Goal: Check status: Check status

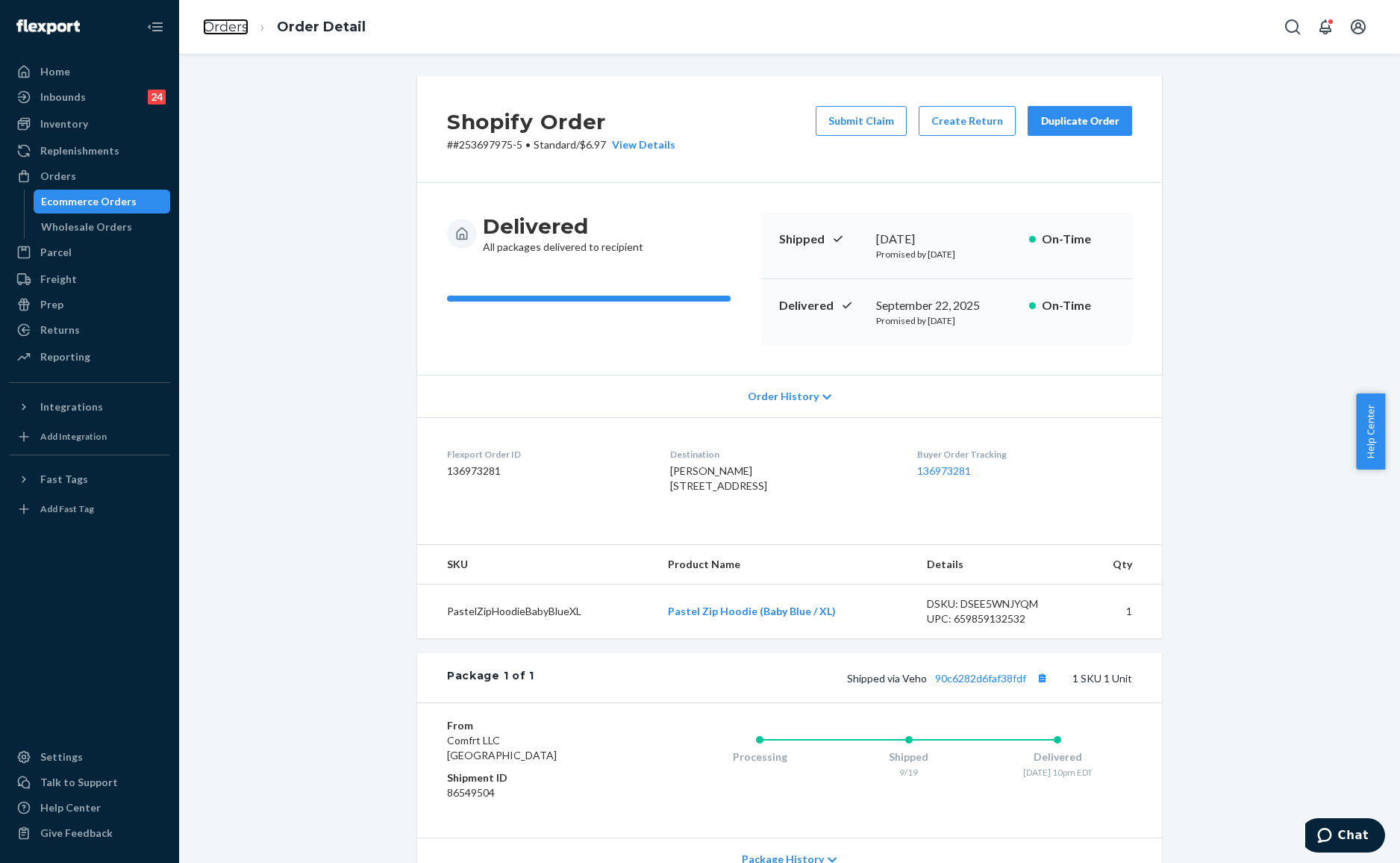
drag, startPoint x: 232, startPoint y: 31, endPoint x: 373, endPoint y: 55, distance: 143.0
click at [233, 31] on link "Orders" at bounding box center [225, 27] width 45 height 17
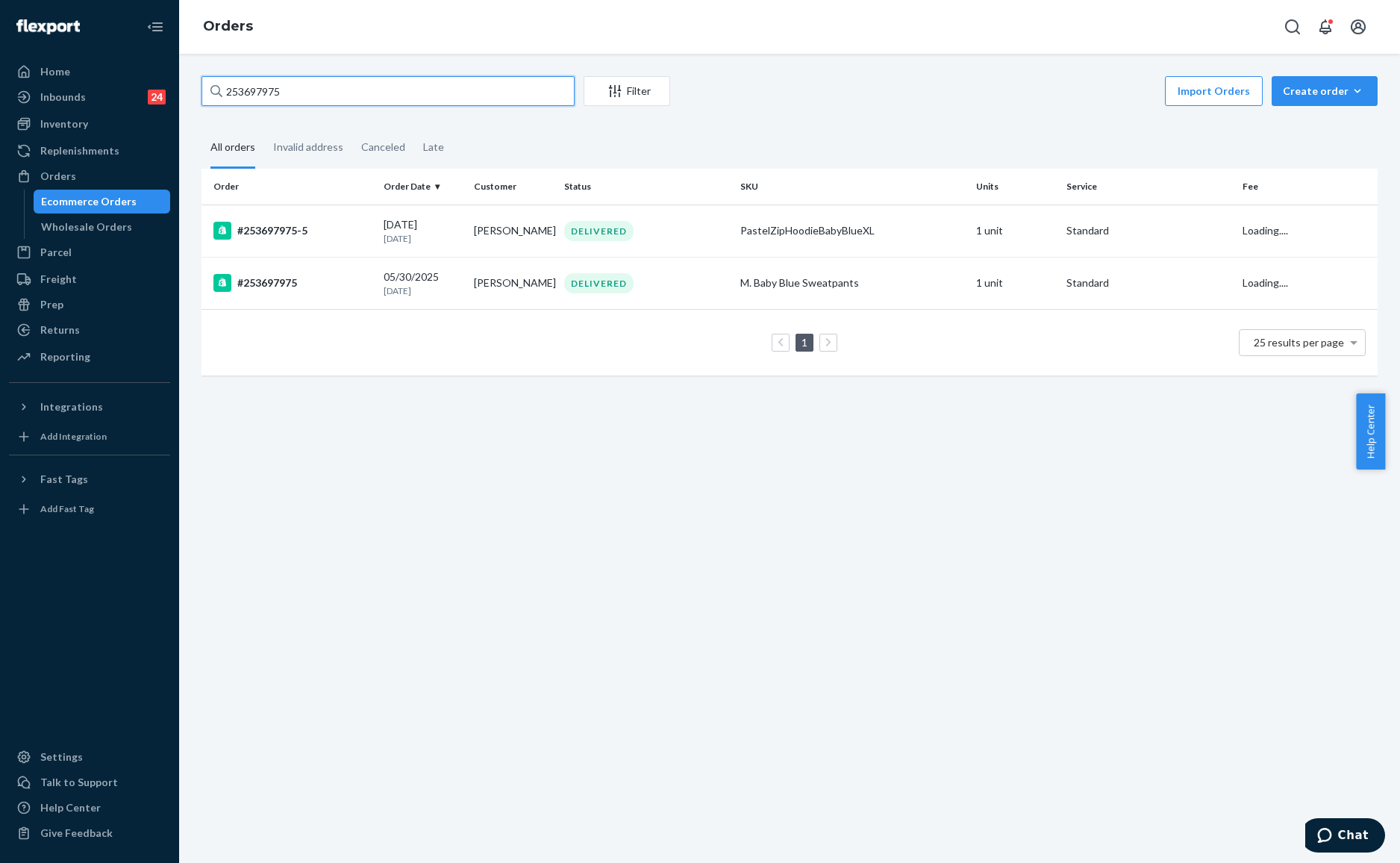
click at [355, 100] on input "253697975" at bounding box center [388, 91] width 373 height 30
click at [382, 95] on input "253697975" at bounding box center [388, 91] width 373 height 30
paste input "#255122211"
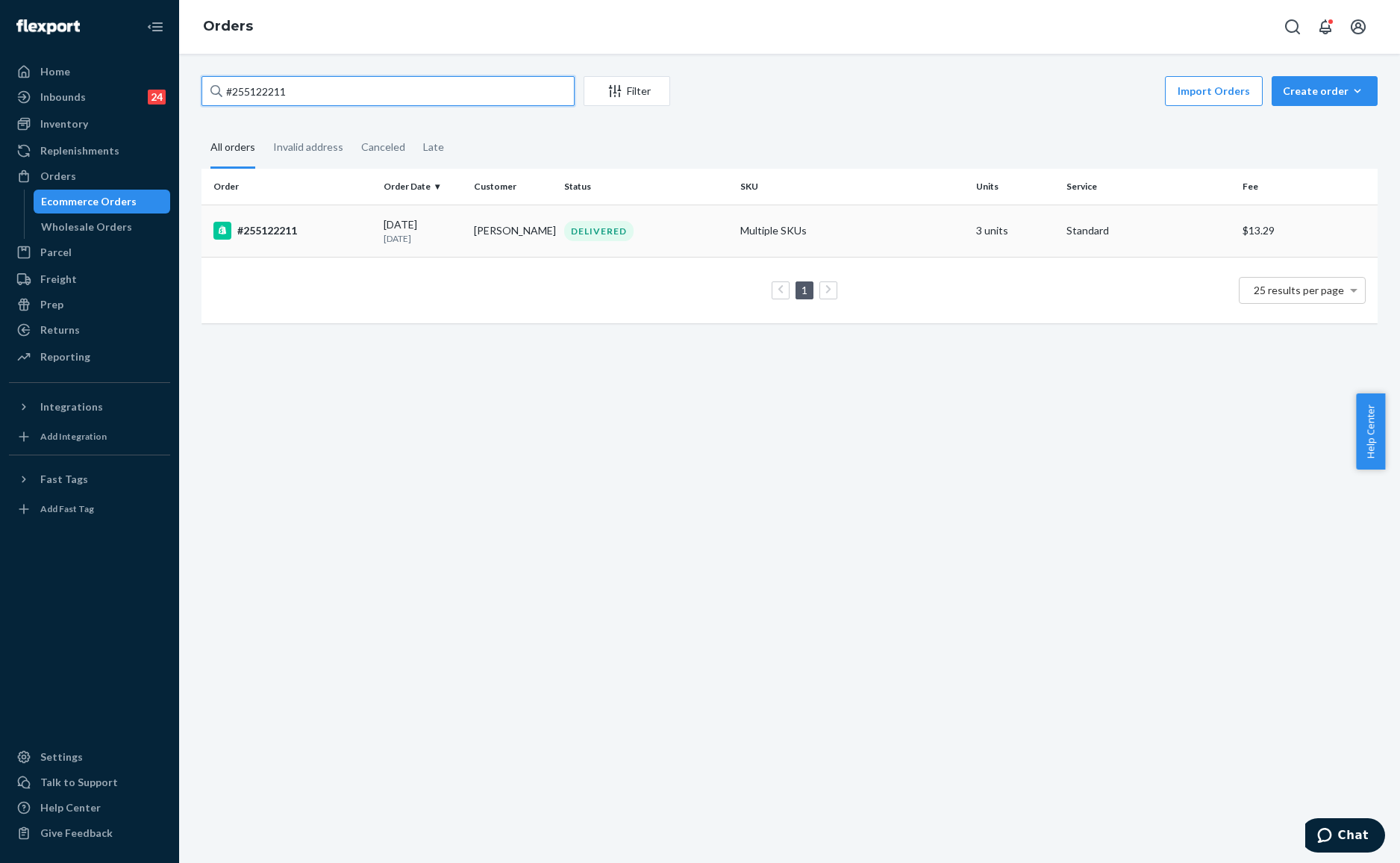
type input "#255122211"
click at [499, 219] on td "[PERSON_NAME]" at bounding box center [513, 231] width 90 height 52
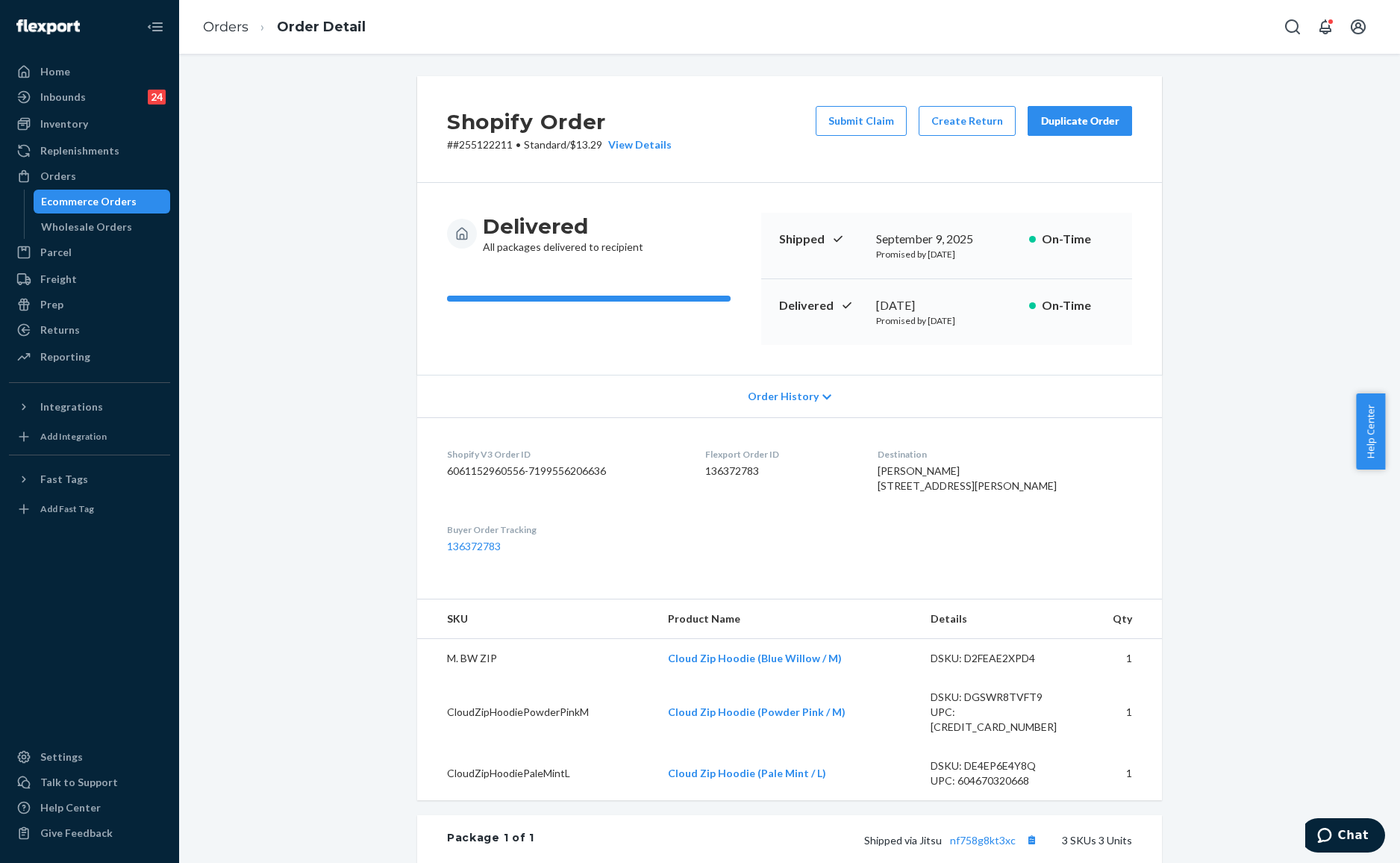
click at [752, 115] on div "Shopify Order # #255122211 • Standard / $13.29 View Details Submit Claim Create…" at bounding box center [789, 129] width 745 height 107
drag, startPoint x: 512, startPoint y: 146, endPoint x: 419, endPoint y: 146, distance: 93.0
click at [419, 146] on div "Shopify Order # #255122211 • Standard / $13.29 View Details Submit Claim Create…" at bounding box center [789, 129] width 745 height 107
click at [476, 144] on p "# #255122211 • Standard / $13.29 View Details" at bounding box center [559, 144] width 224 height 15
click at [482, 144] on p "# #255122211 • Standard / $13.29 View Details" at bounding box center [559, 144] width 224 height 15
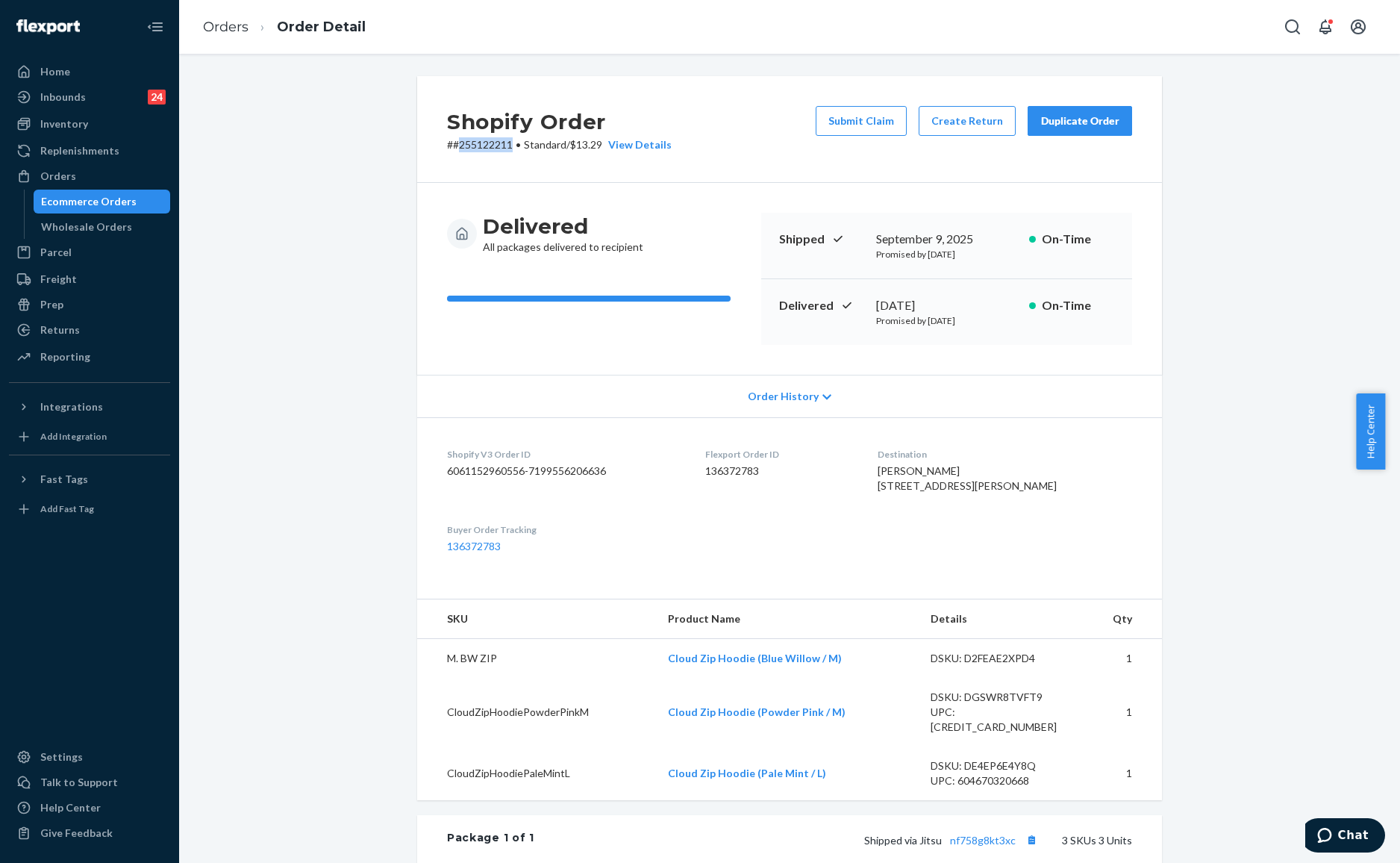
click at [482, 144] on p "# #255122211 • Standard / $13.29 View Details" at bounding box center [559, 144] width 224 height 15
click at [485, 145] on p "# #255122211 • Standard / $13.29 View Details" at bounding box center [559, 144] width 224 height 15
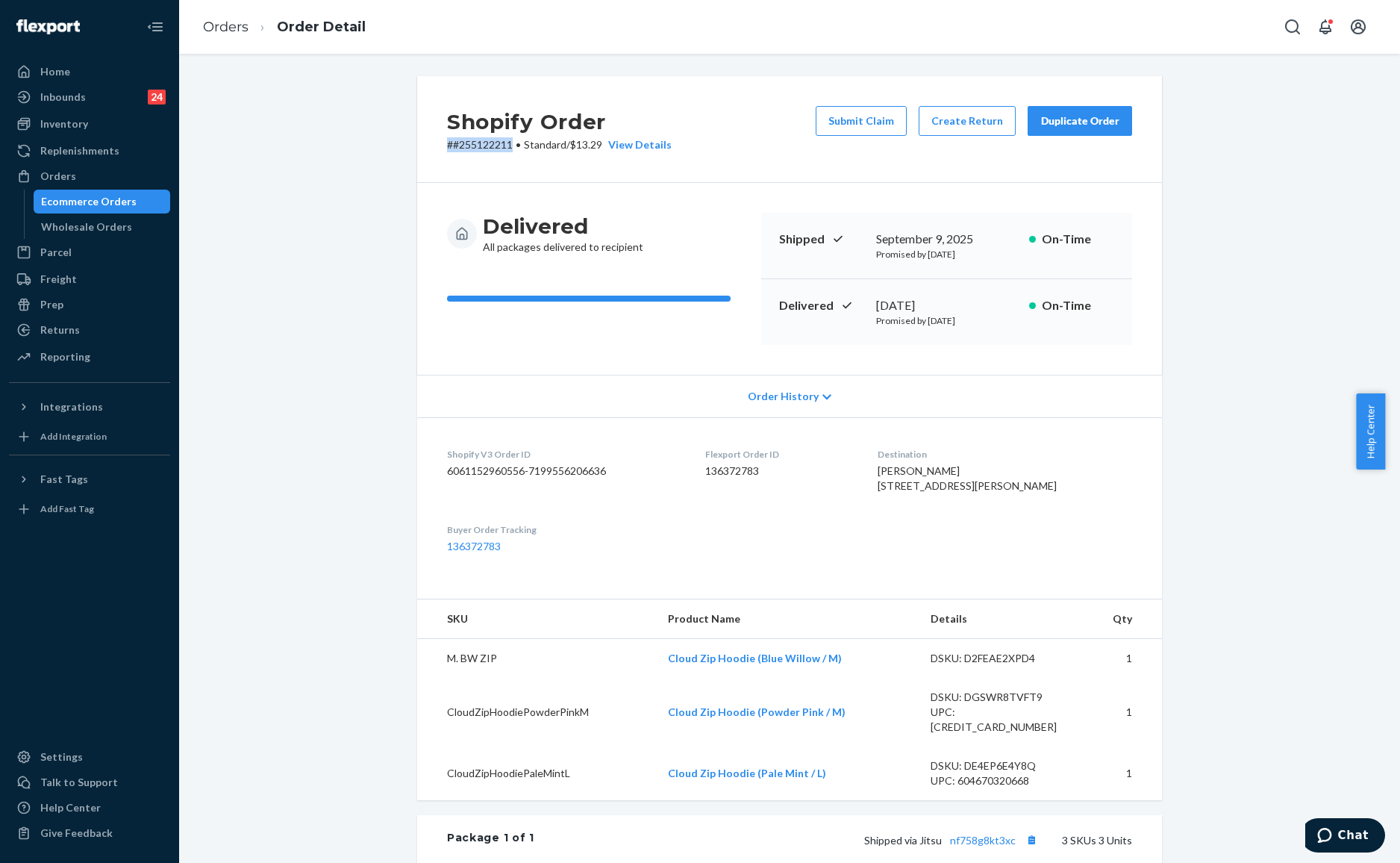
drag, startPoint x: 505, startPoint y: 148, endPoint x: 415, endPoint y: 141, distance: 90.3
click at [417, 141] on div "Shopify Order # #255122211 • Standard / $13.29 View Details Submit Claim Create…" at bounding box center [789, 129] width 745 height 107
copy p "# #255122211"
click at [388, 146] on div "Shopify Order # #255122211 • Standard / $13.29 View Details Submit Claim Create…" at bounding box center [789, 667] width 1199 height 1183
click at [836, 110] on button "Submit Claim" at bounding box center [861, 121] width 91 height 30
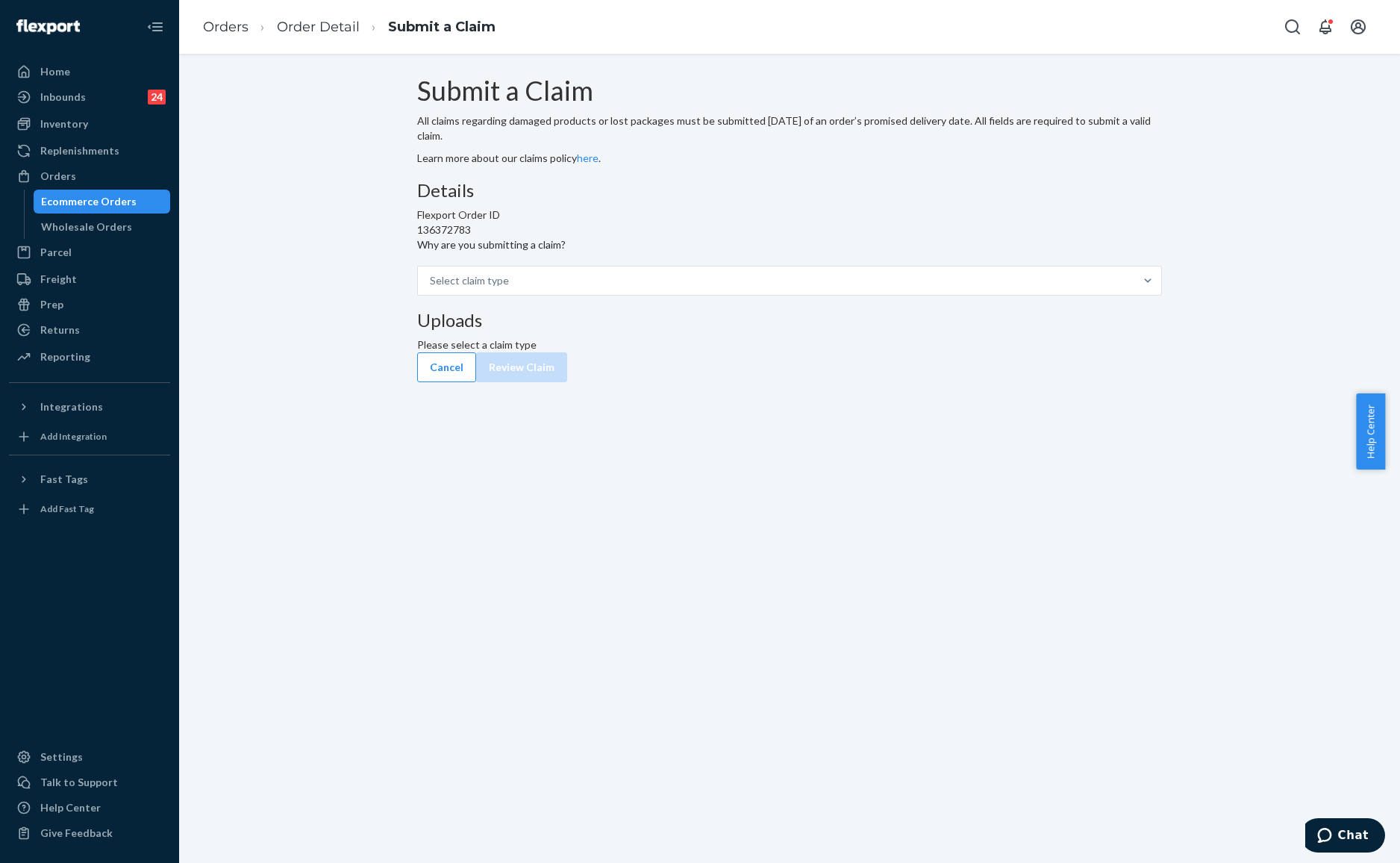
click at [694, 200] on h3 "Details" at bounding box center [789, 190] width 745 height 19
click at [1134, 295] on div at bounding box center [1148, 281] width 27 height 29
click at [511, 288] on input "Why are you submitting a claim? Select claim type" at bounding box center [510, 280] width 2 height 15
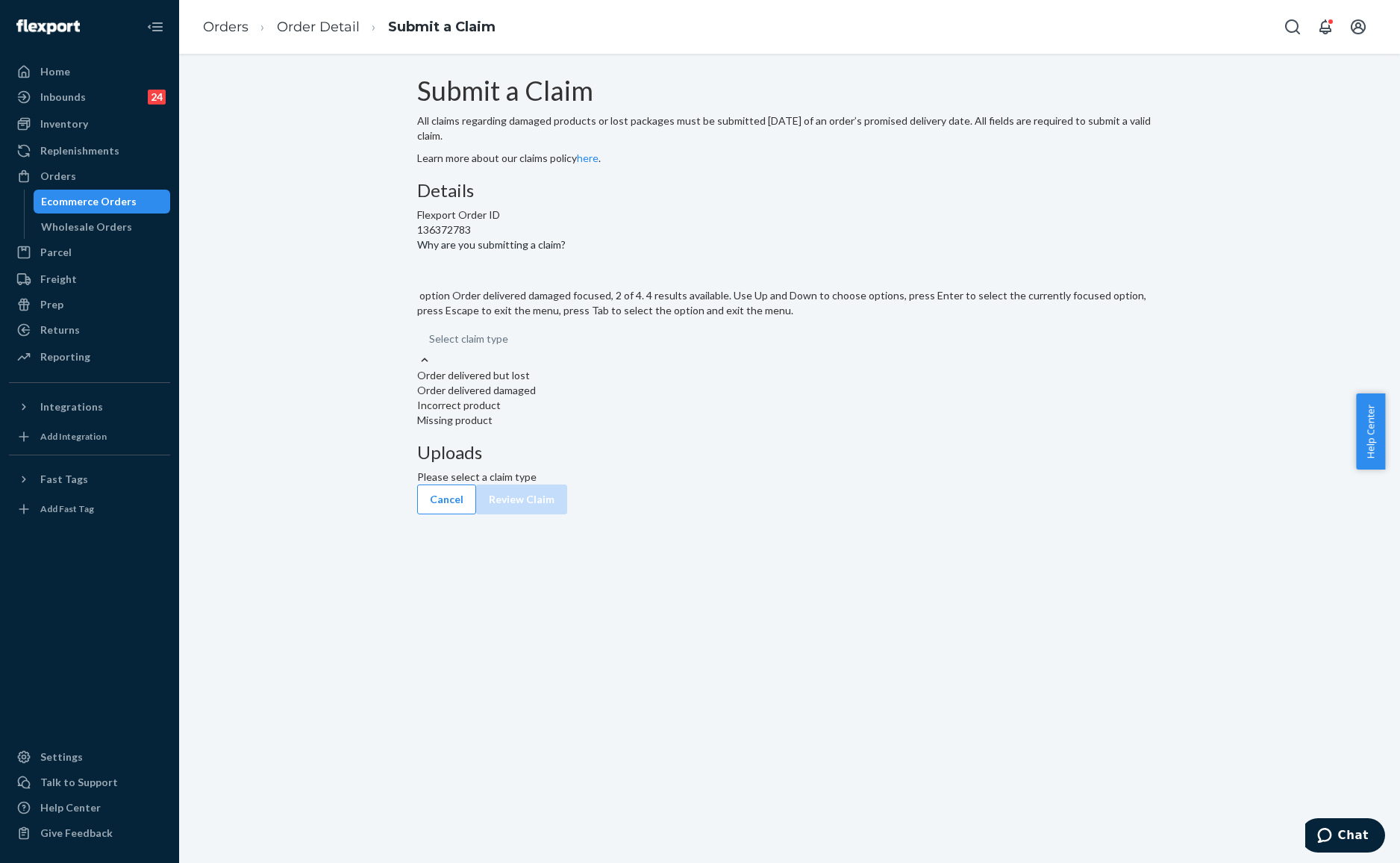
click at [681, 397] on div "Order delivered damaged" at bounding box center [789, 390] width 745 height 15
click at [510, 347] on input "Why are you submitting a claim? option Order delivered damaged focused, 2 of 4.…" at bounding box center [509, 339] width 2 height 15
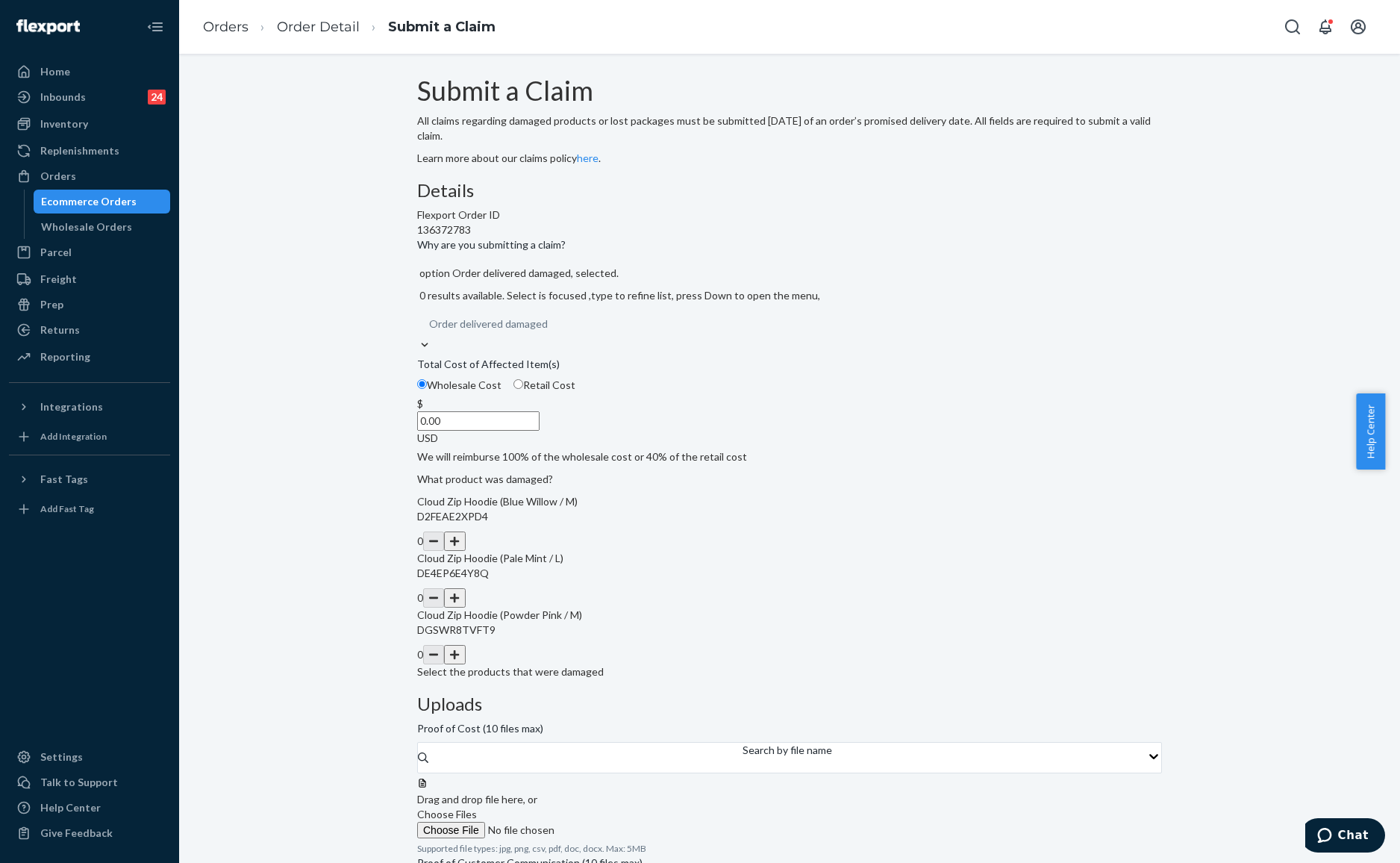
click at [584, 446] on div "$ 0.00 USD" at bounding box center [789, 421] width 745 height 49
click at [539, 431] on input "0.00" at bounding box center [478, 420] width 122 height 19
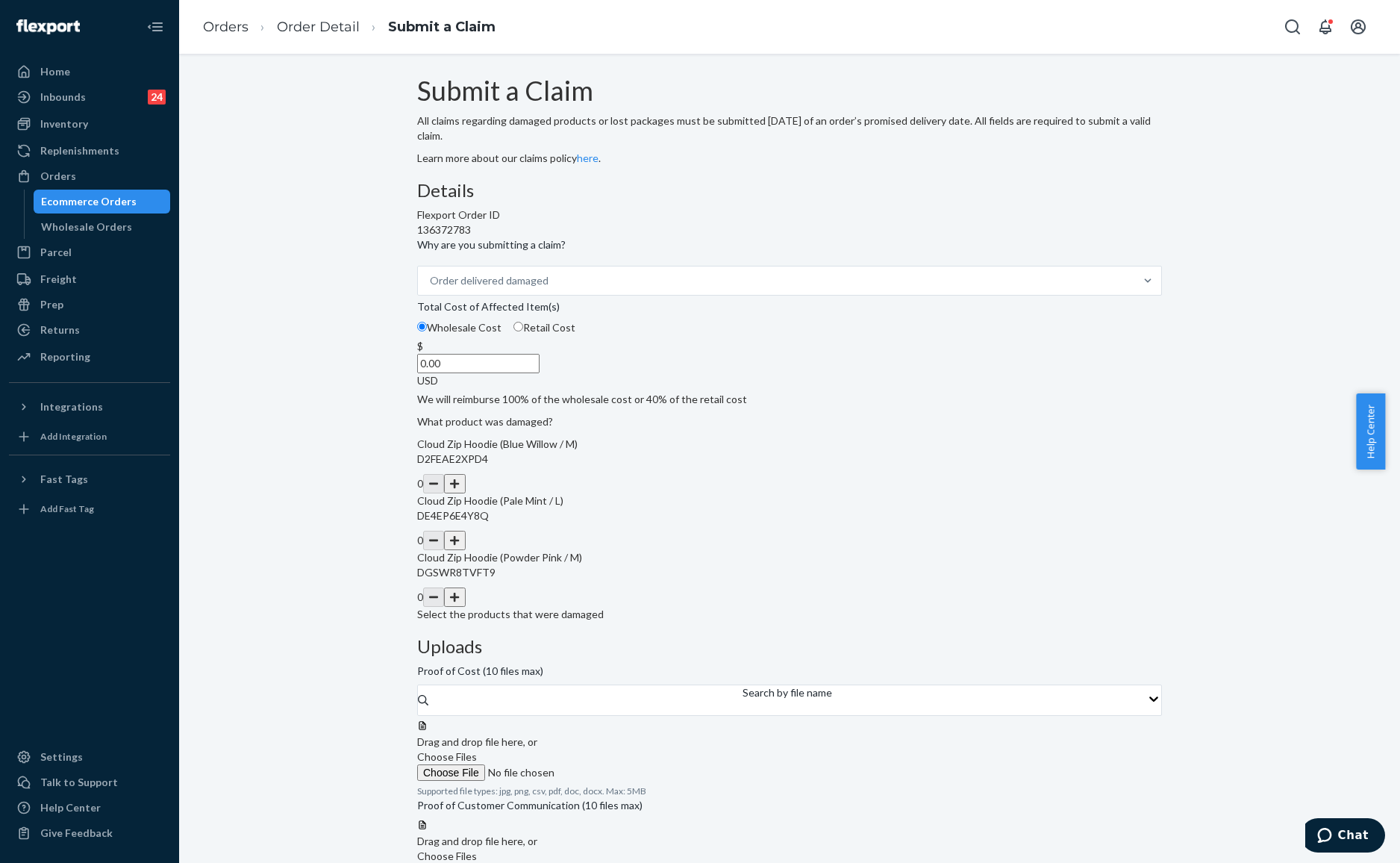
click at [564, 339] on div "Wholesale Cost Retail Cost" at bounding box center [789, 330] width 757 height 19
click at [427, 332] on input "Wholesale Cost" at bounding box center [422, 326] width 10 height 10
click at [524, 332] on input "Retail Cost" at bounding box center [518, 326] width 10 height 10
radio input "true"
radio input "false"
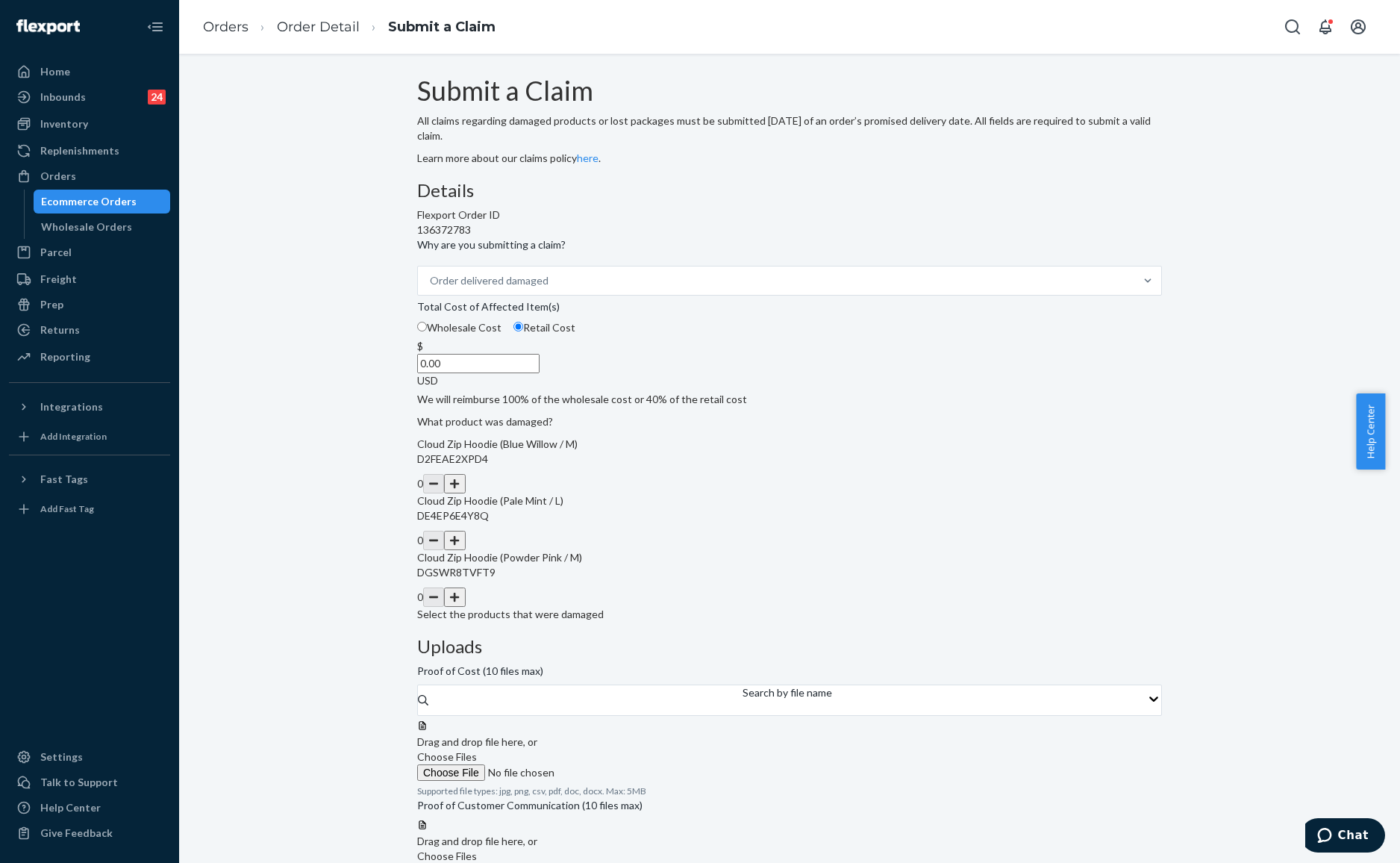
click at [465, 493] on button "button" at bounding box center [455, 483] width 21 height 19
click at [700, 493] on div "1" at bounding box center [789, 483] width 745 height 19
click at [465, 550] on button "button" at bounding box center [455, 540] width 21 height 19
drag, startPoint x: 708, startPoint y: 666, endPoint x: 720, endPoint y: 669, distance: 12.4
click at [465, 607] on button "button" at bounding box center [455, 596] width 21 height 19
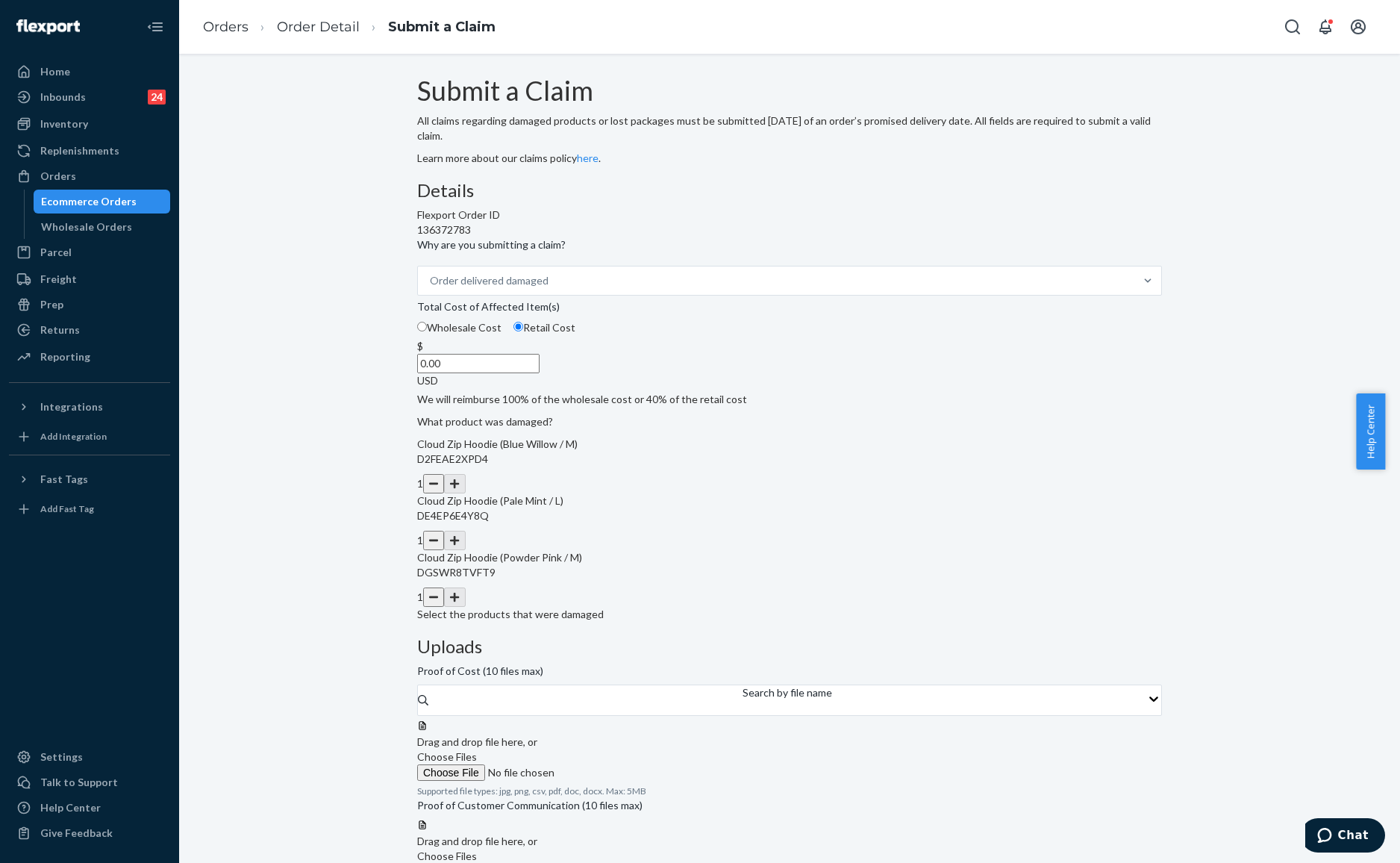
click at [539, 373] on input "0.00" at bounding box center [478, 363] width 122 height 19
click at [477, 750] on span "Choose Files" at bounding box center [447, 757] width 59 height 13
click at [733, 416] on div "Details Flexport Order ID 136372783 Why are you submitting a claim? Order deliv…" at bounding box center [789, 401] width 745 height 441
click at [684, 294] on div "Order delivered damaged" at bounding box center [776, 281] width 716 height 27
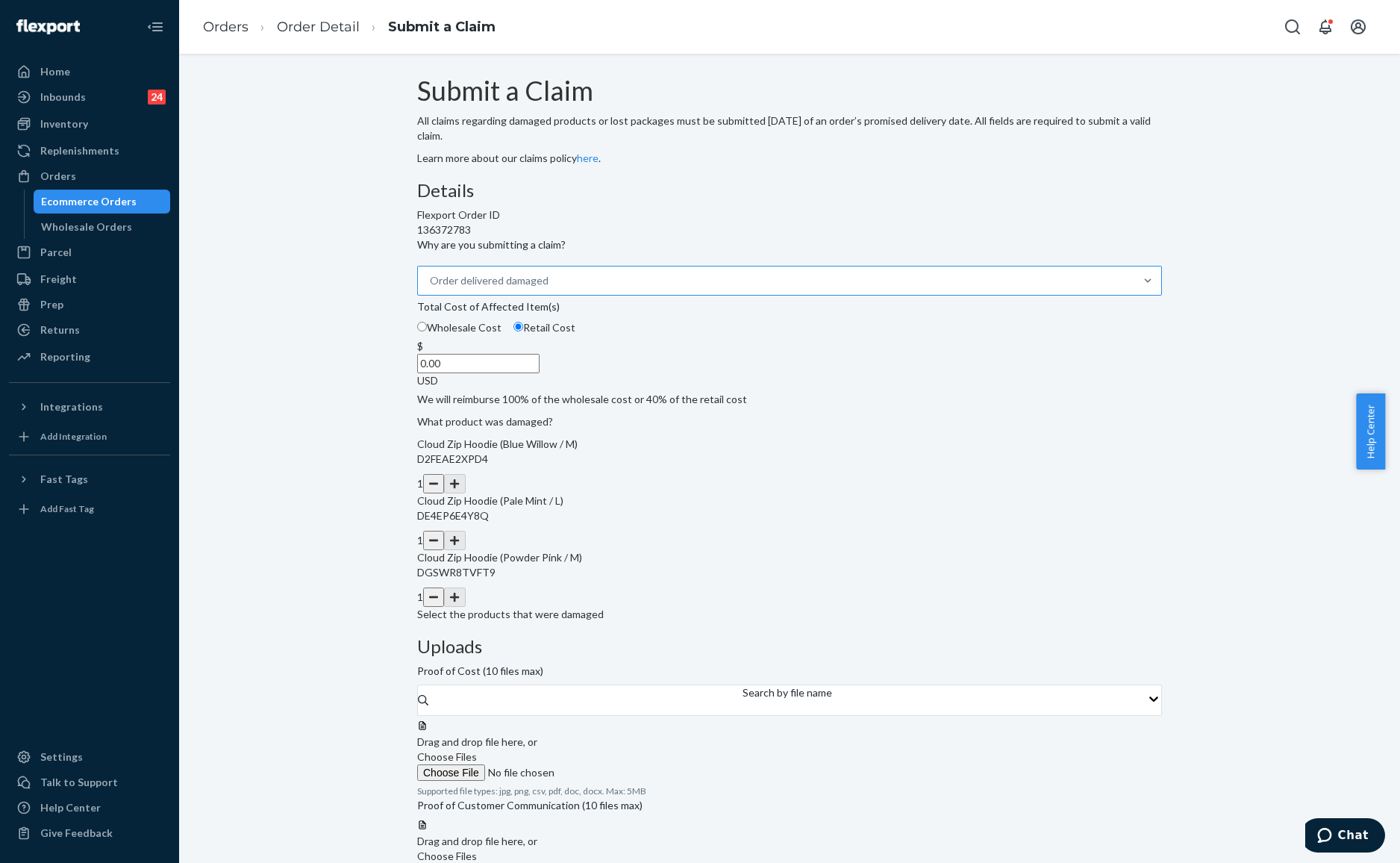
click at [550, 288] on input "Why are you submitting a claim? Order delivered damaged" at bounding box center [549, 280] width 2 height 15
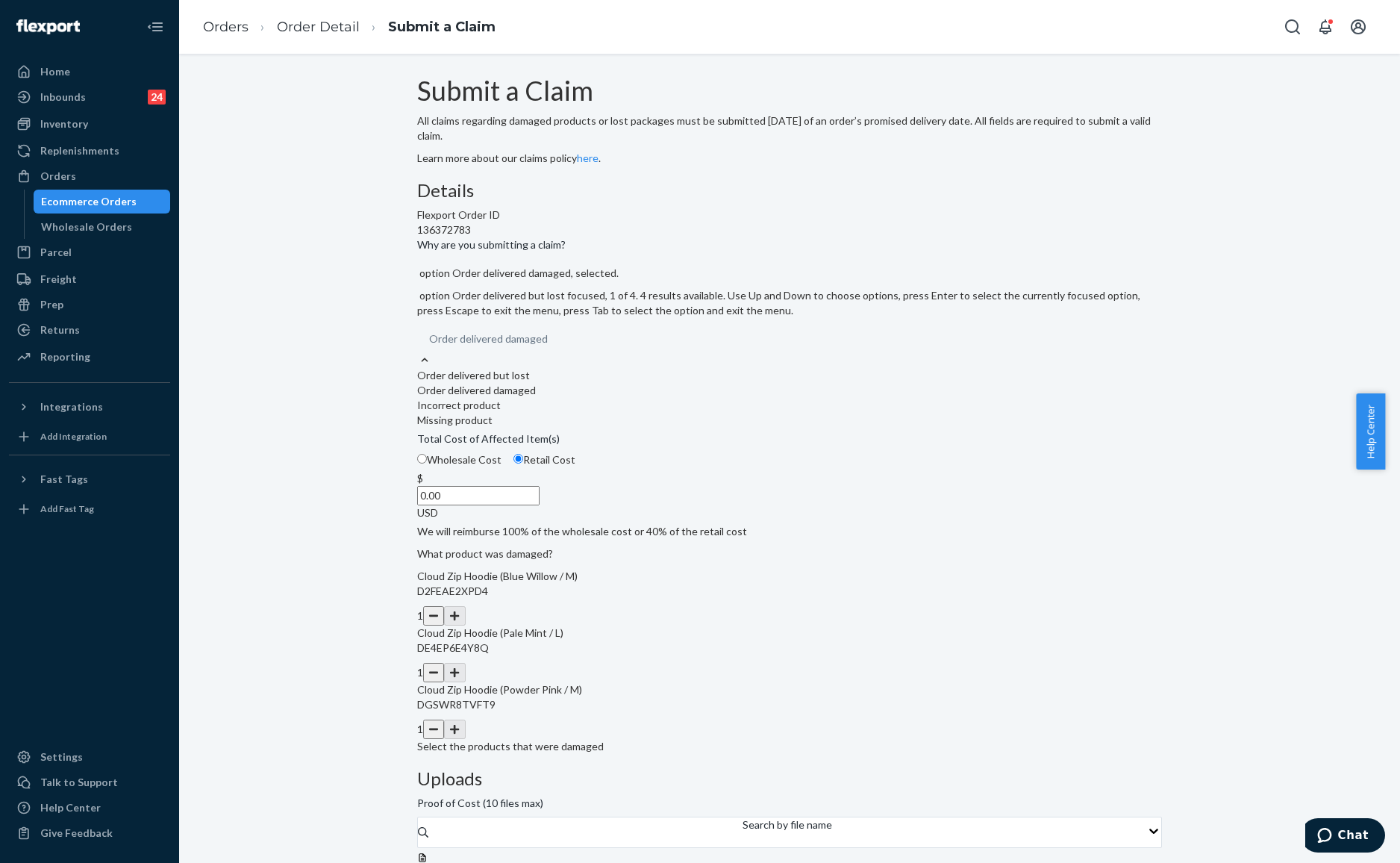
click at [619, 383] on div "Order delivered but lost" at bounding box center [789, 375] width 745 height 15
click at [549, 347] on input "Why are you submitting a claim? option Order delivered damaged, selected. optio…" at bounding box center [549, 339] width 2 height 15
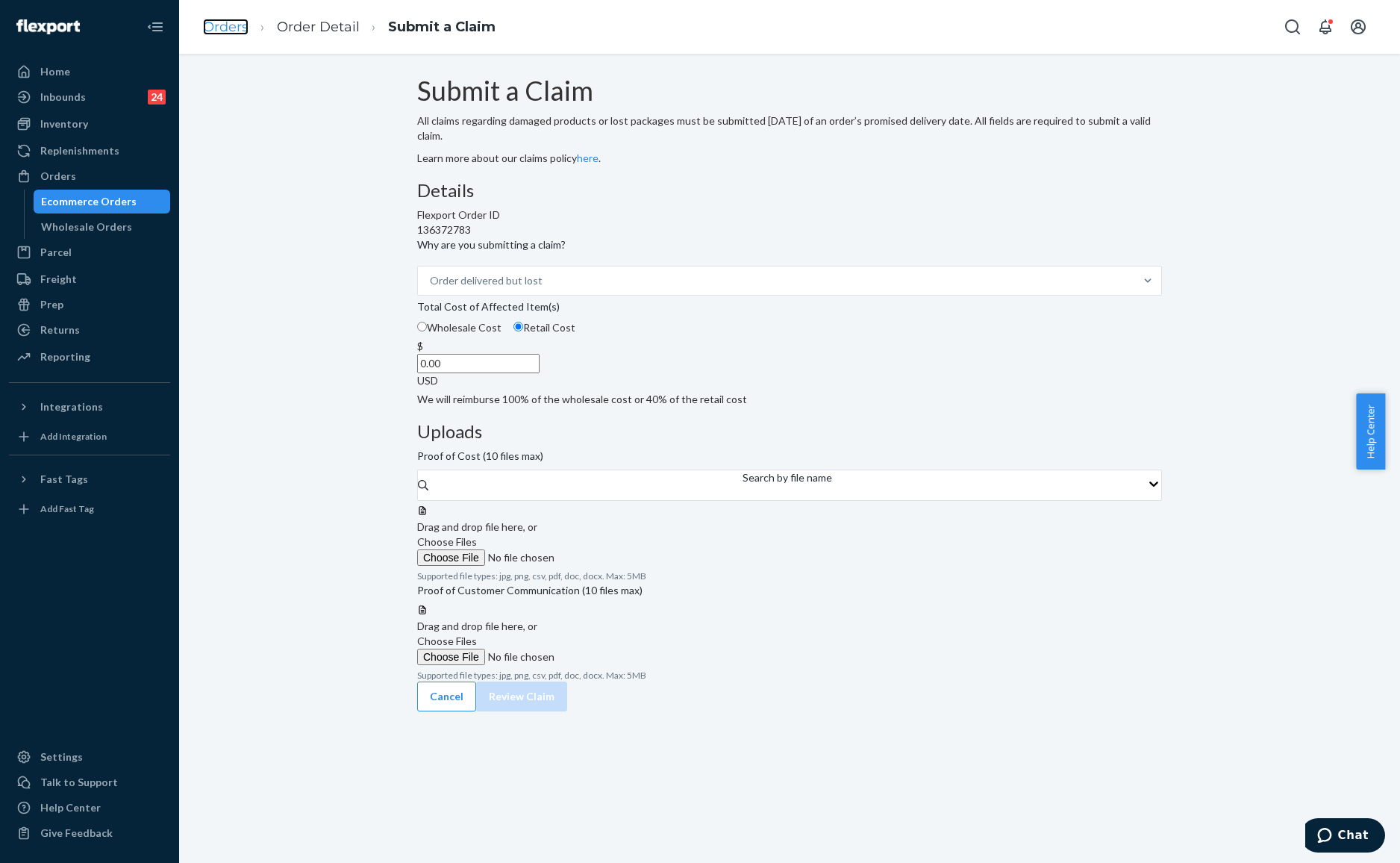
click at [209, 31] on link "Orders" at bounding box center [225, 27] width 45 height 17
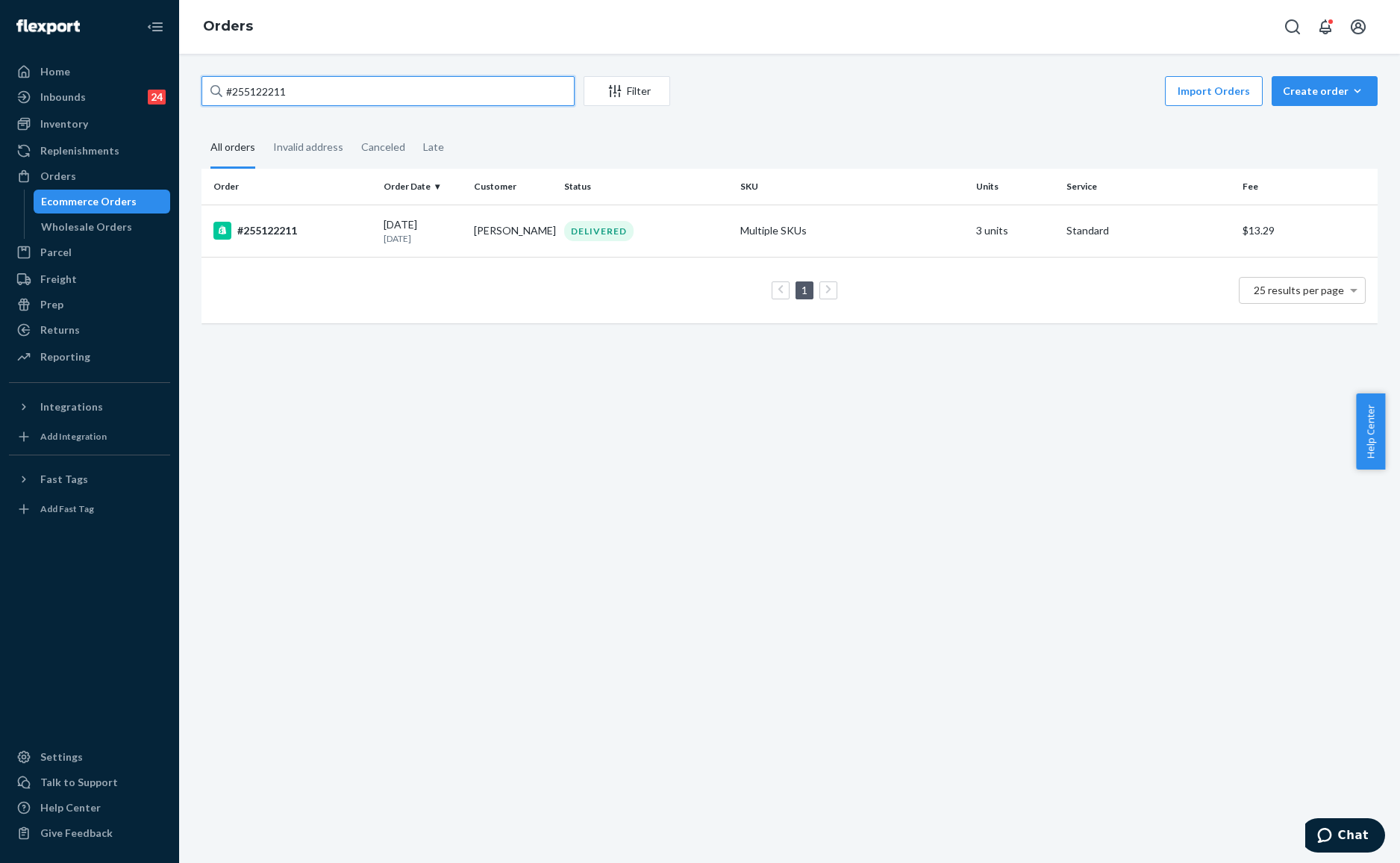
click at [341, 94] on input "#255122211" at bounding box center [388, 91] width 373 height 30
paste input "093700"
type input "#255093700"
click at [528, 237] on td "[PERSON_NAME]" at bounding box center [513, 231] width 90 height 52
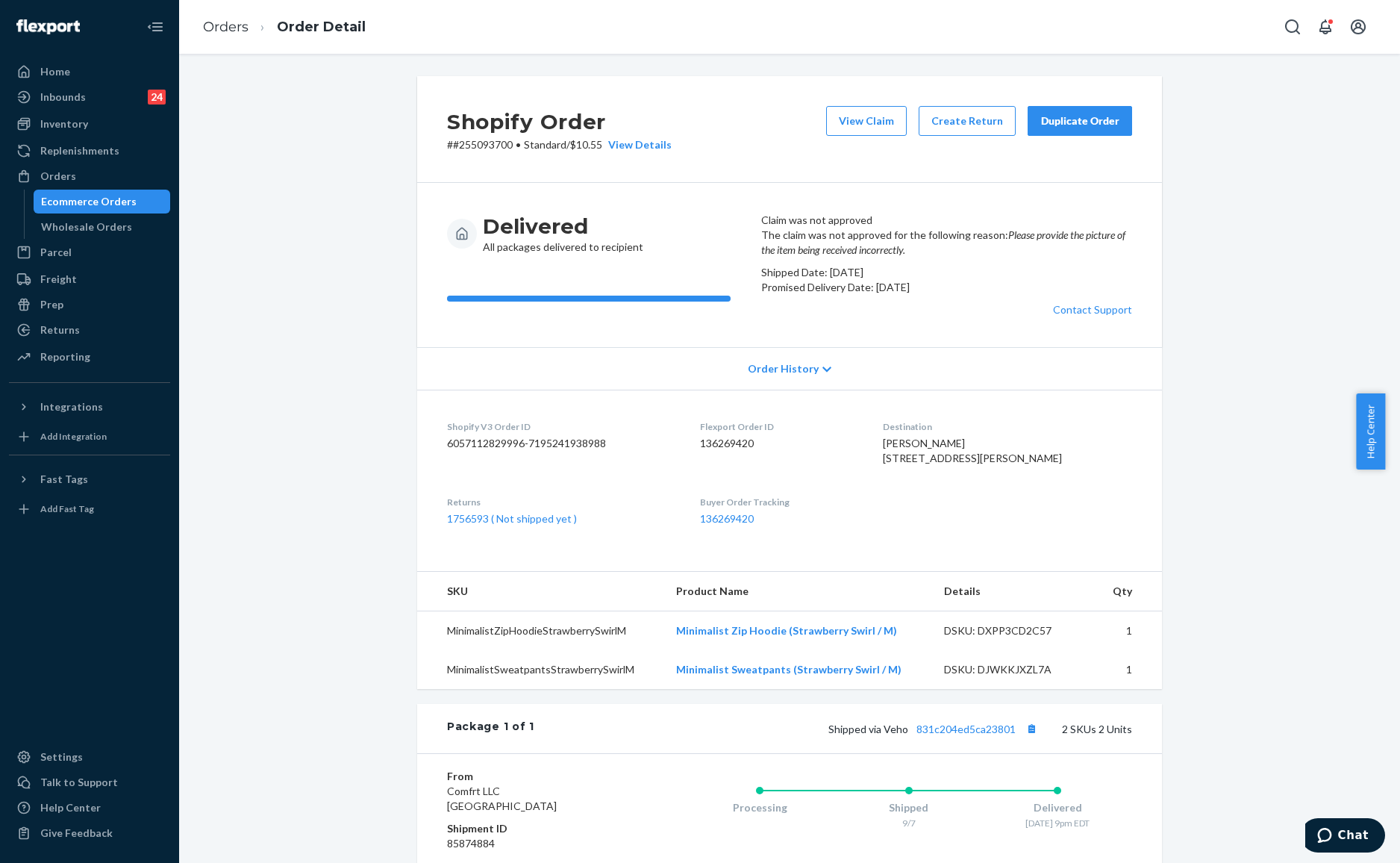
click at [831, 145] on div "View Claim Create Return Duplicate Order" at bounding box center [979, 129] width 318 height 46
drag, startPoint x: 508, startPoint y: 141, endPoint x: 428, endPoint y: 144, distance: 80.1
click at [428, 144] on div "Shopify Order # #255093700 • Standard / $10.55 View Details View Claim Create R…" at bounding box center [789, 129] width 745 height 107
copy p "# #255093700"
click at [73, 332] on div "Returns" at bounding box center [60, 329] width 40 height 15
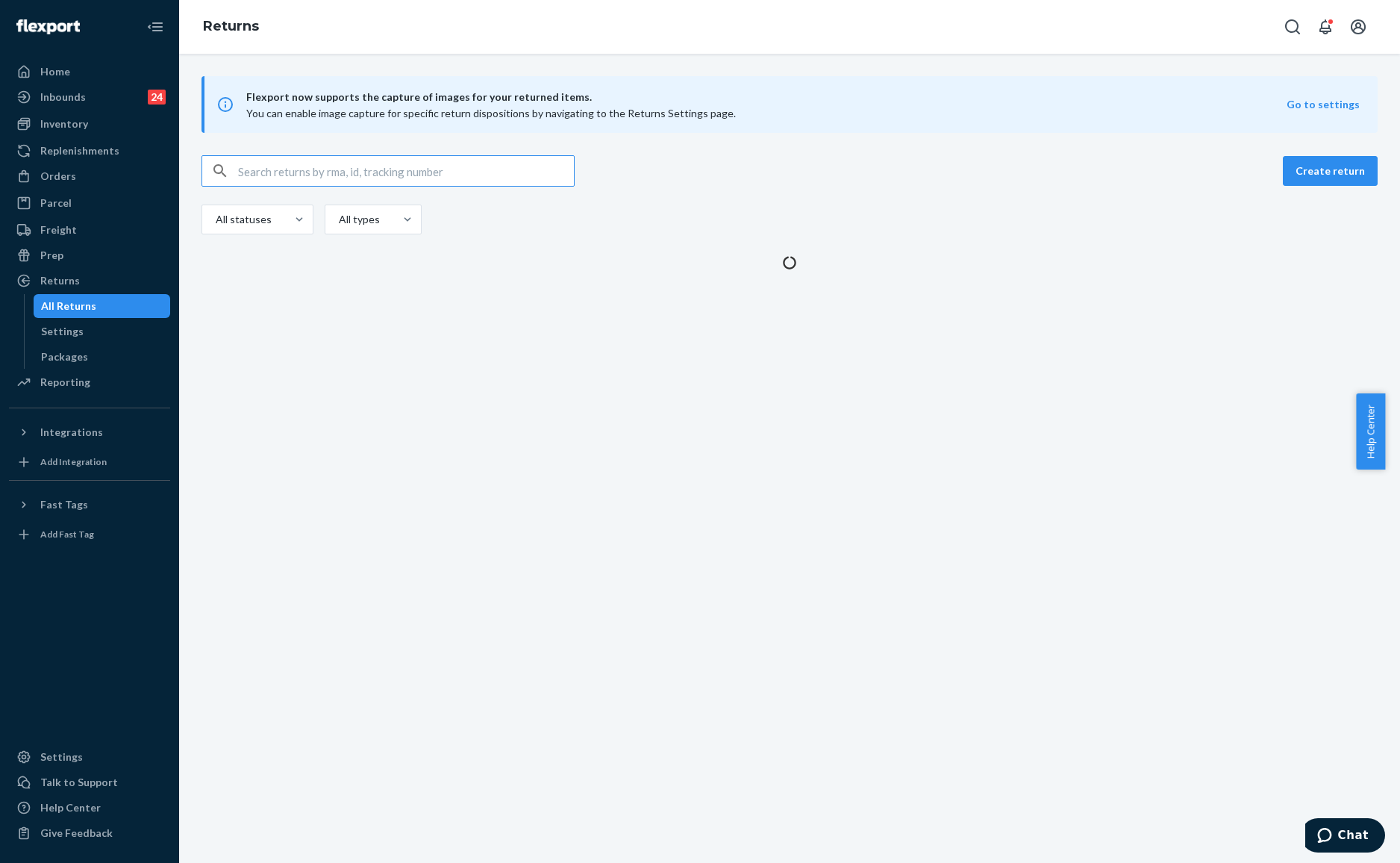
click at [320, 159] on input "text" at bounding box center [405, 171] width 336 height 30
click at [255, 168] on input "##255093700" at bounding box center [405, 171] width 336 height 30
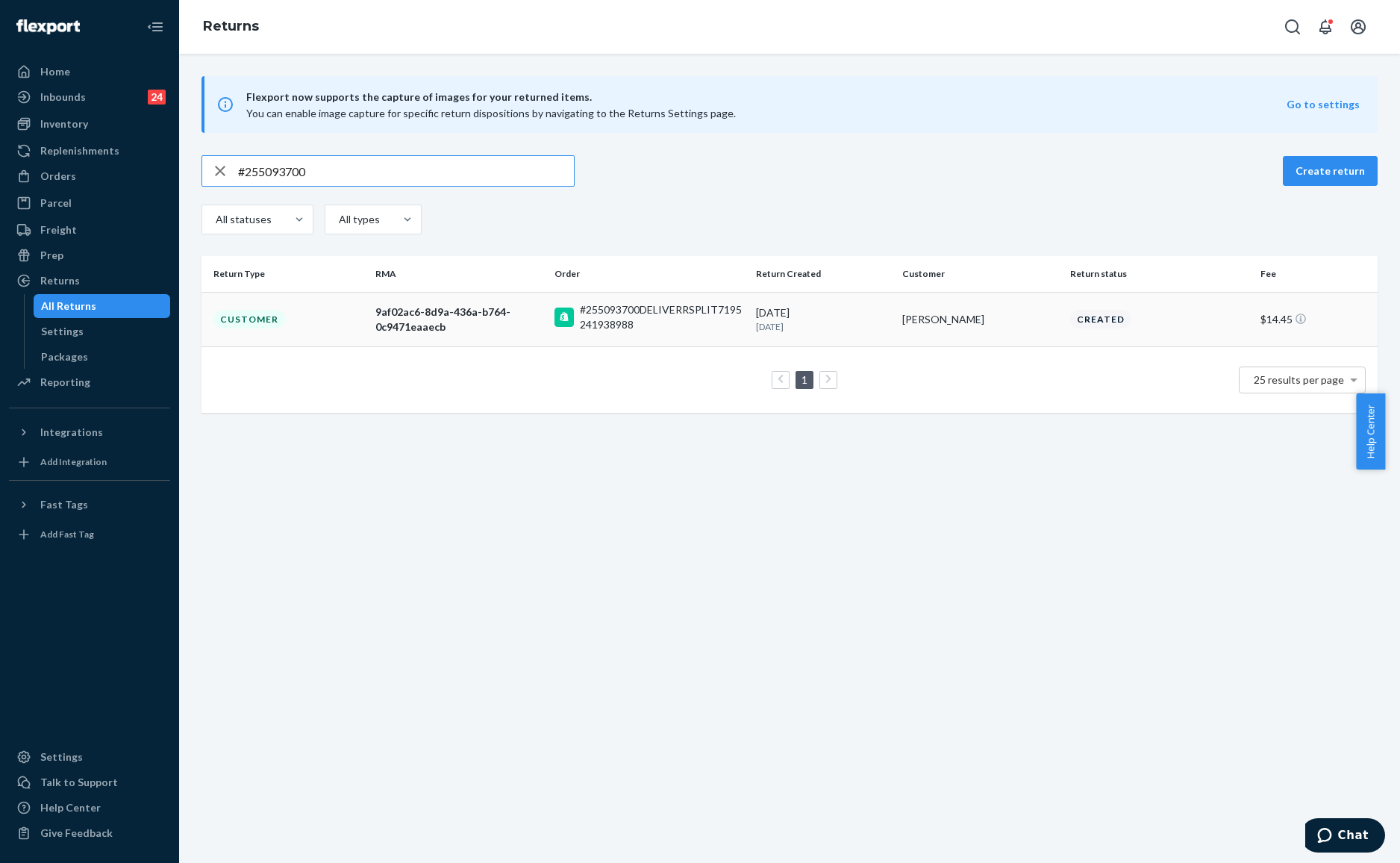
type input "#255093700"
click at [611, 324] on div "#255093700DELIVERRSPLIT7195241938988" at bounding box center [662, 317] width 164 height 30
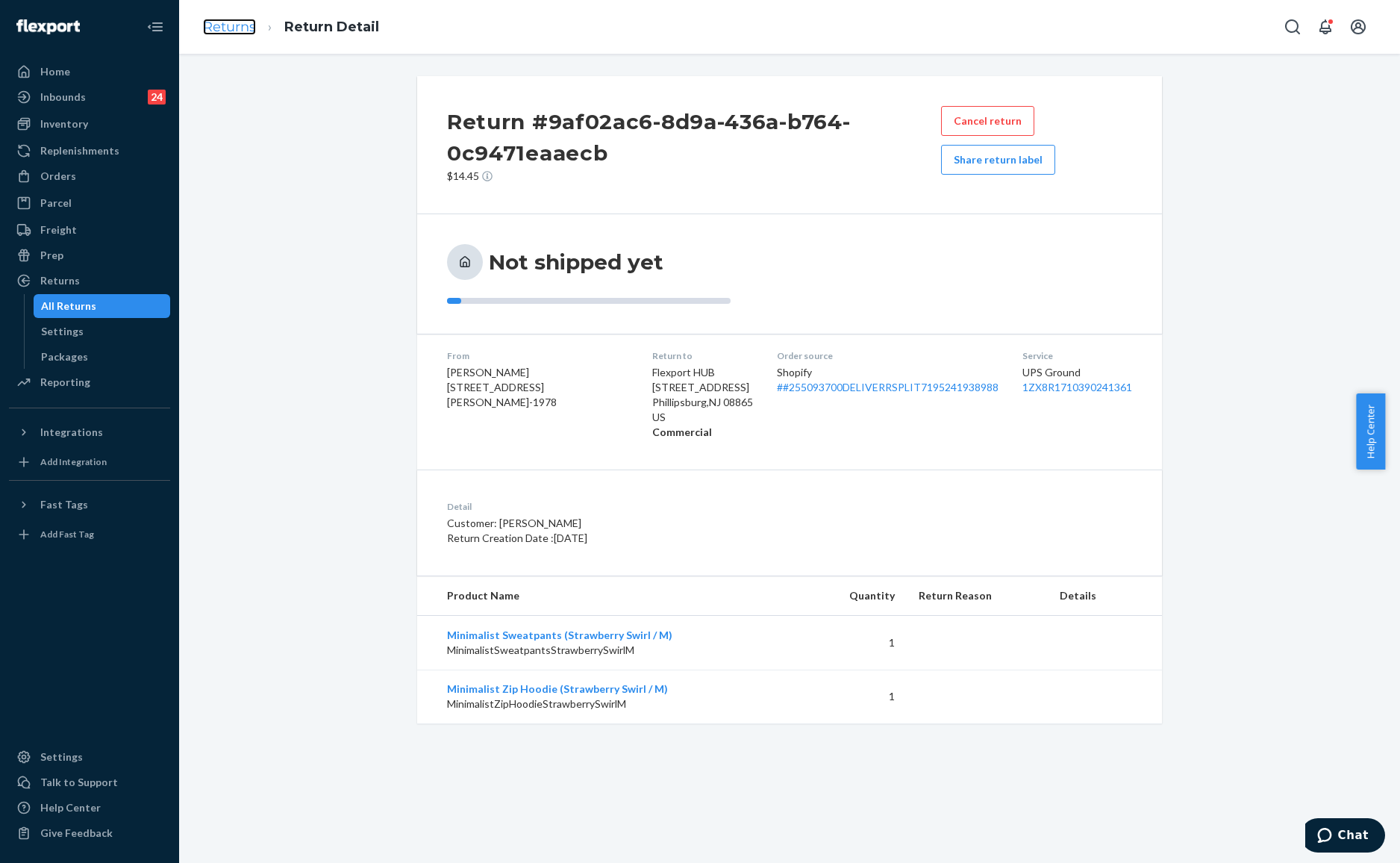
click at [233, 25] on link "Returns" at bounding box center [229, 27] width 53 height 17
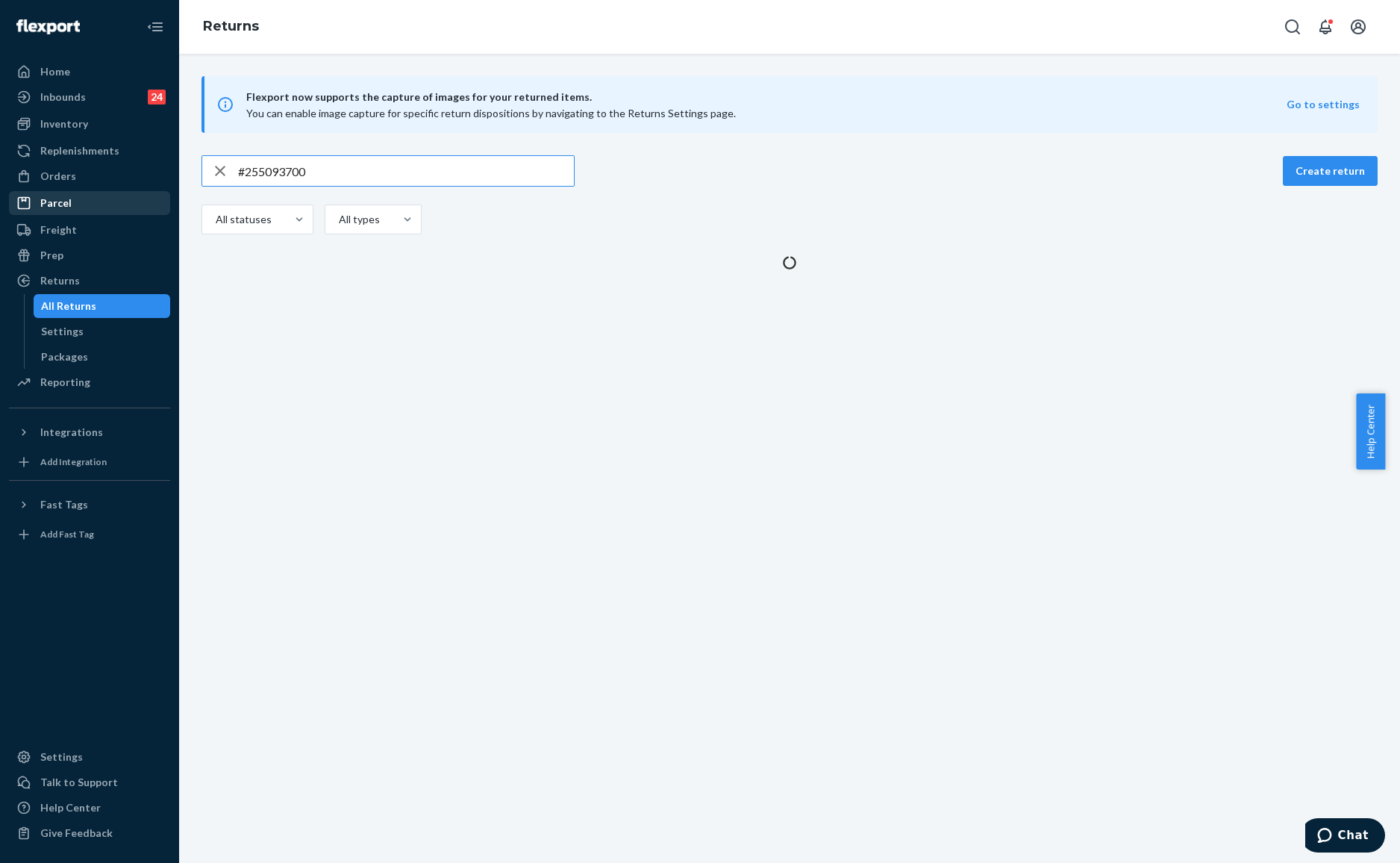
click at [57, 195] on div "Parcel" at bounding box center [56, 202] width 32 height 15
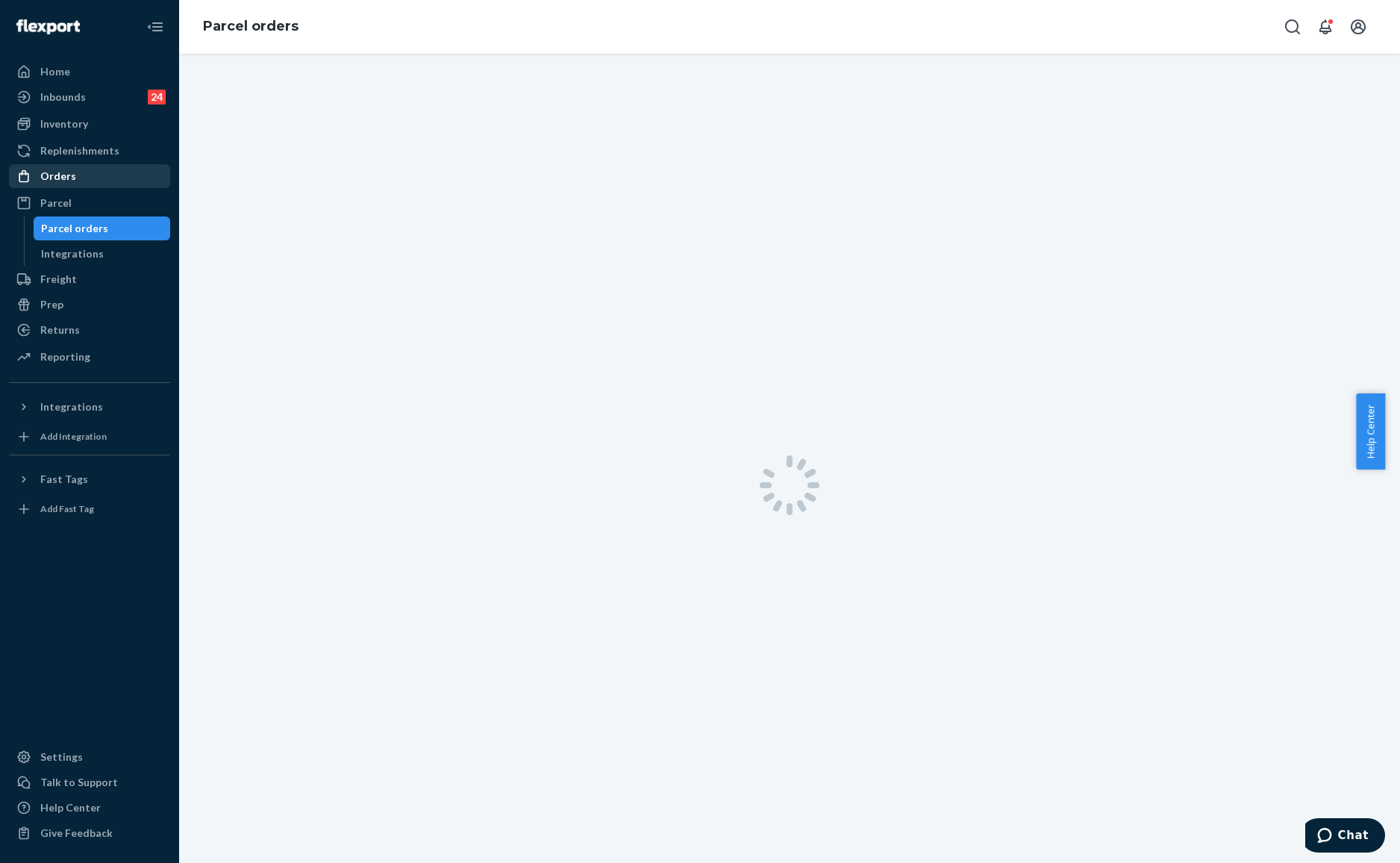
drag, startPoint x: 79, startPoint y: 179, endPoint x: 109, endPoint y: 171, distance: 31.0
click at [79, 179] on div "Orders" at bounding box center [89, 176] width 158 height 21
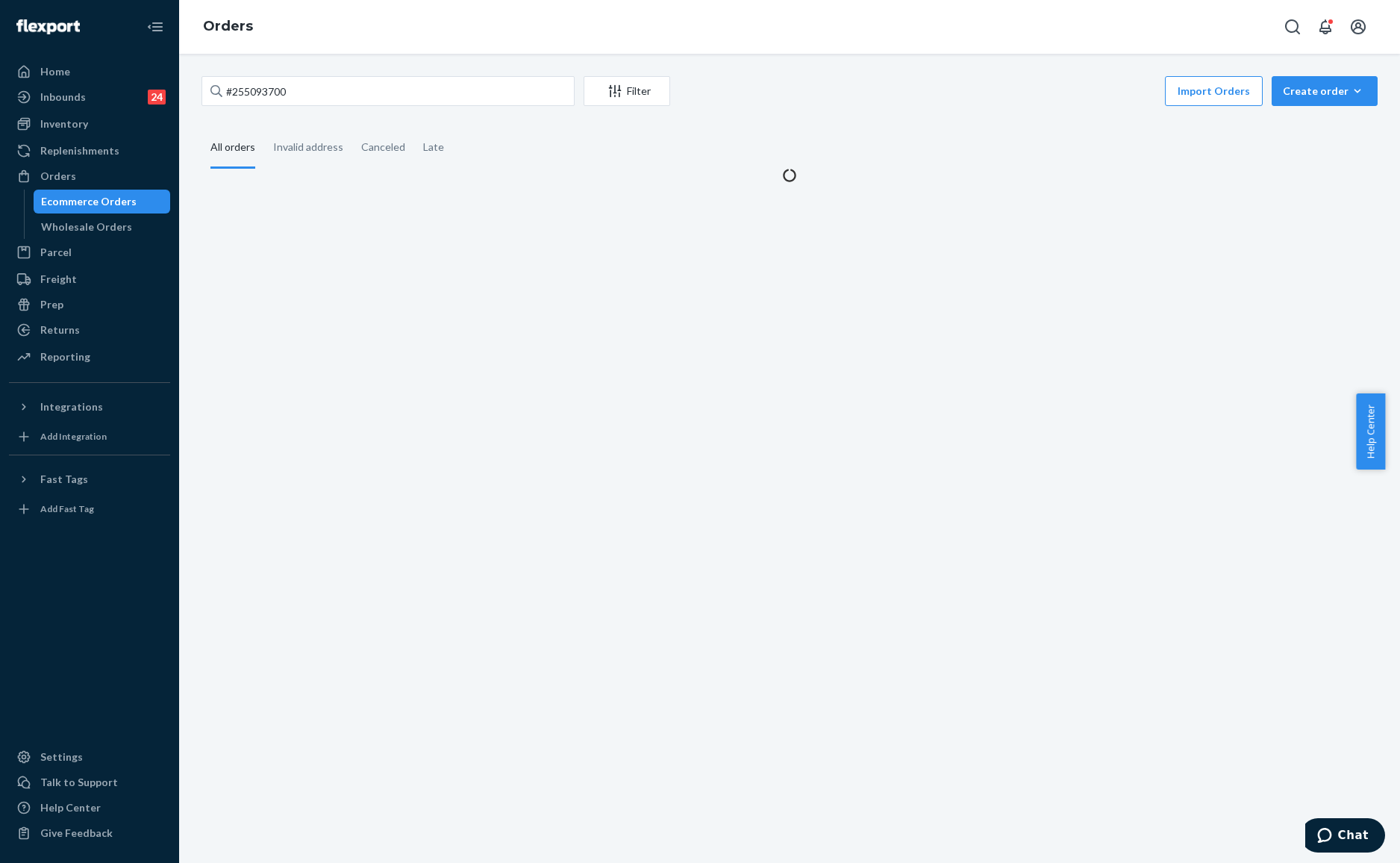
click at [395, 69] on div "#255093700 Filter Import Orders Create order Ecommerce order Removal order All …" at bounding box center [789, 458] width 1221 height 809
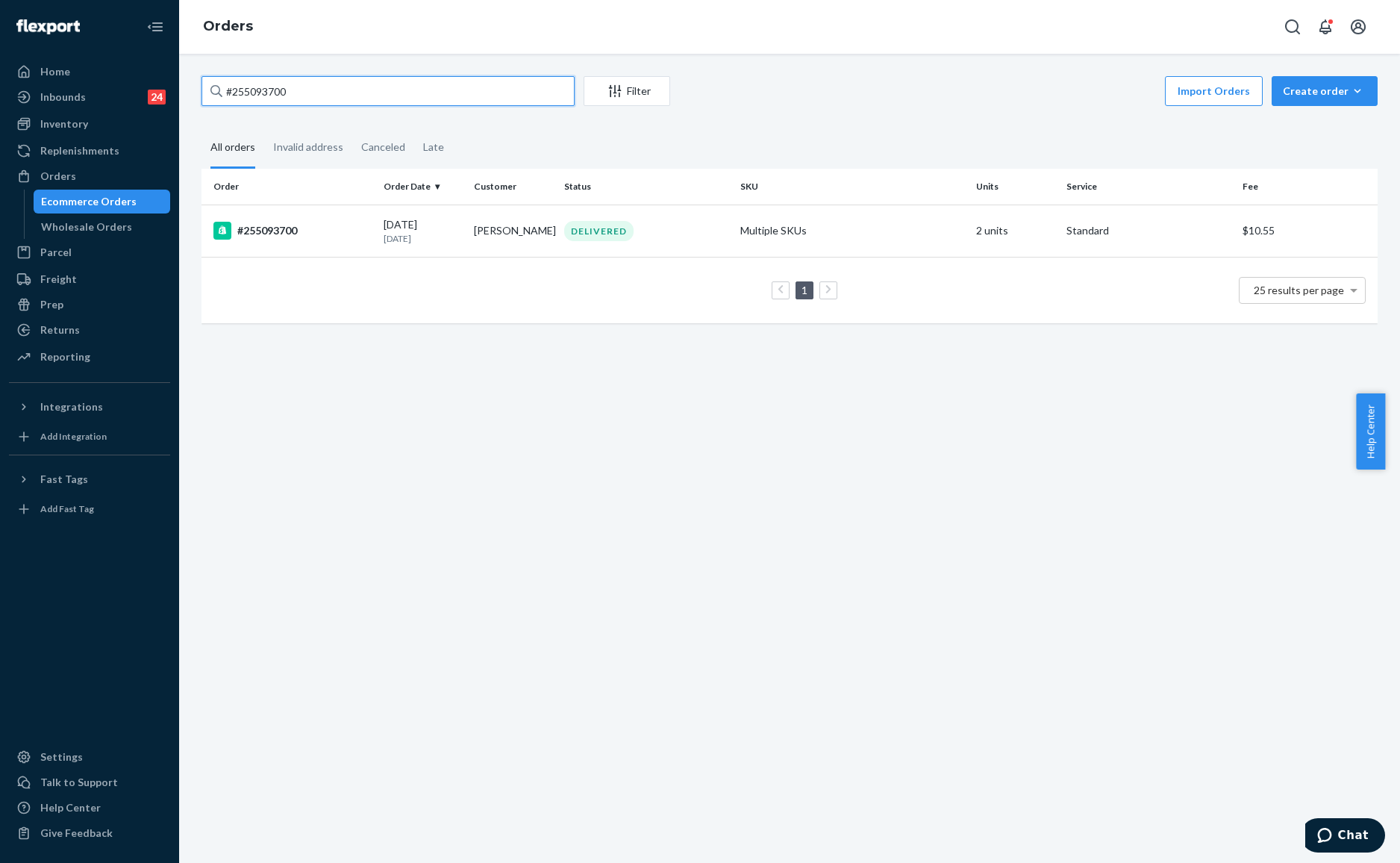
click at [381, 91] on input "#255093700" at bounding box center [388, 91] width 373 height 30
paste input "255277793"
type input "255277793"
click at [516, 220] on td "[PERSON_NAME]" at bounding box center [513, 231] width 90 height 52
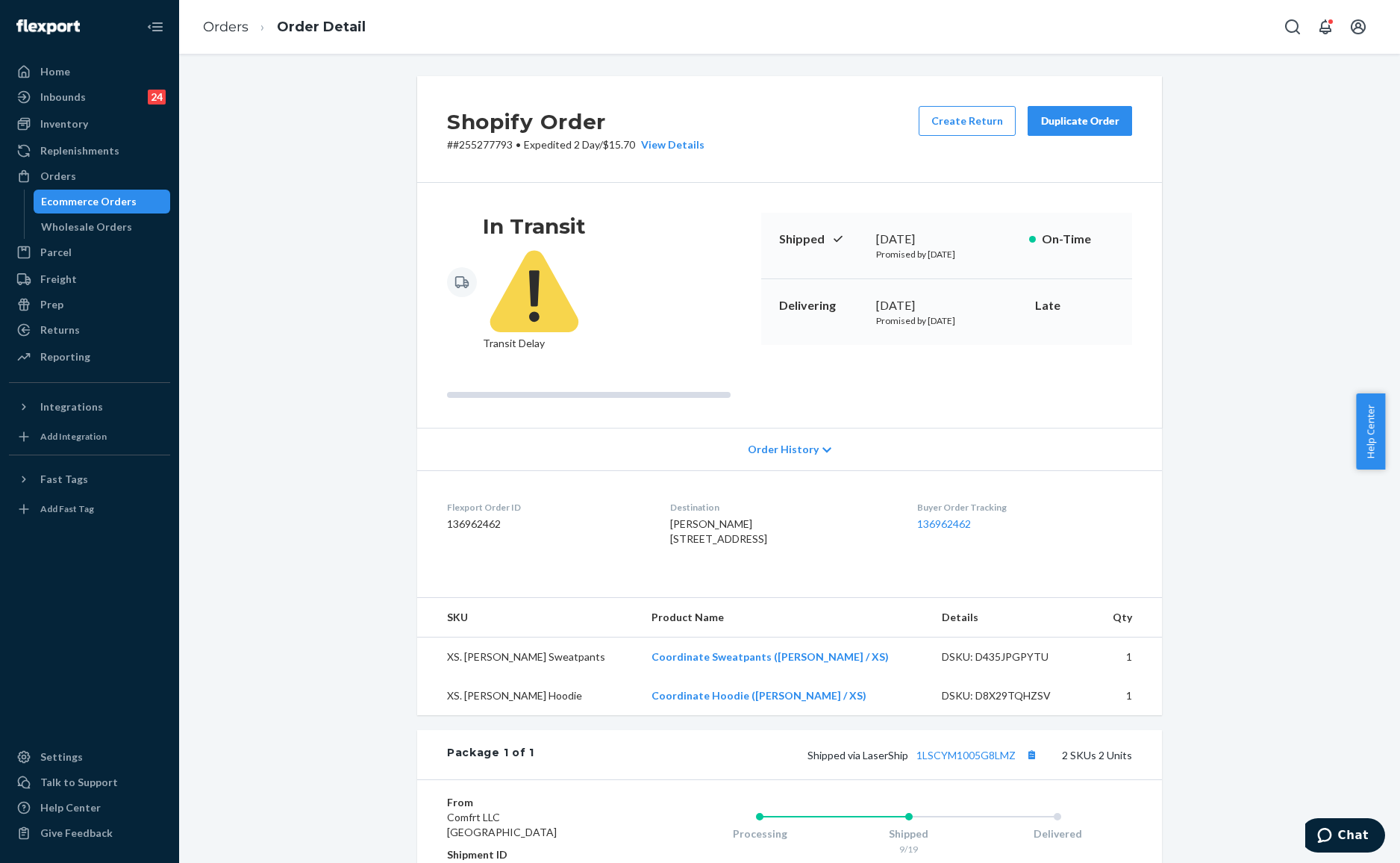
scroll to position [99, 0]
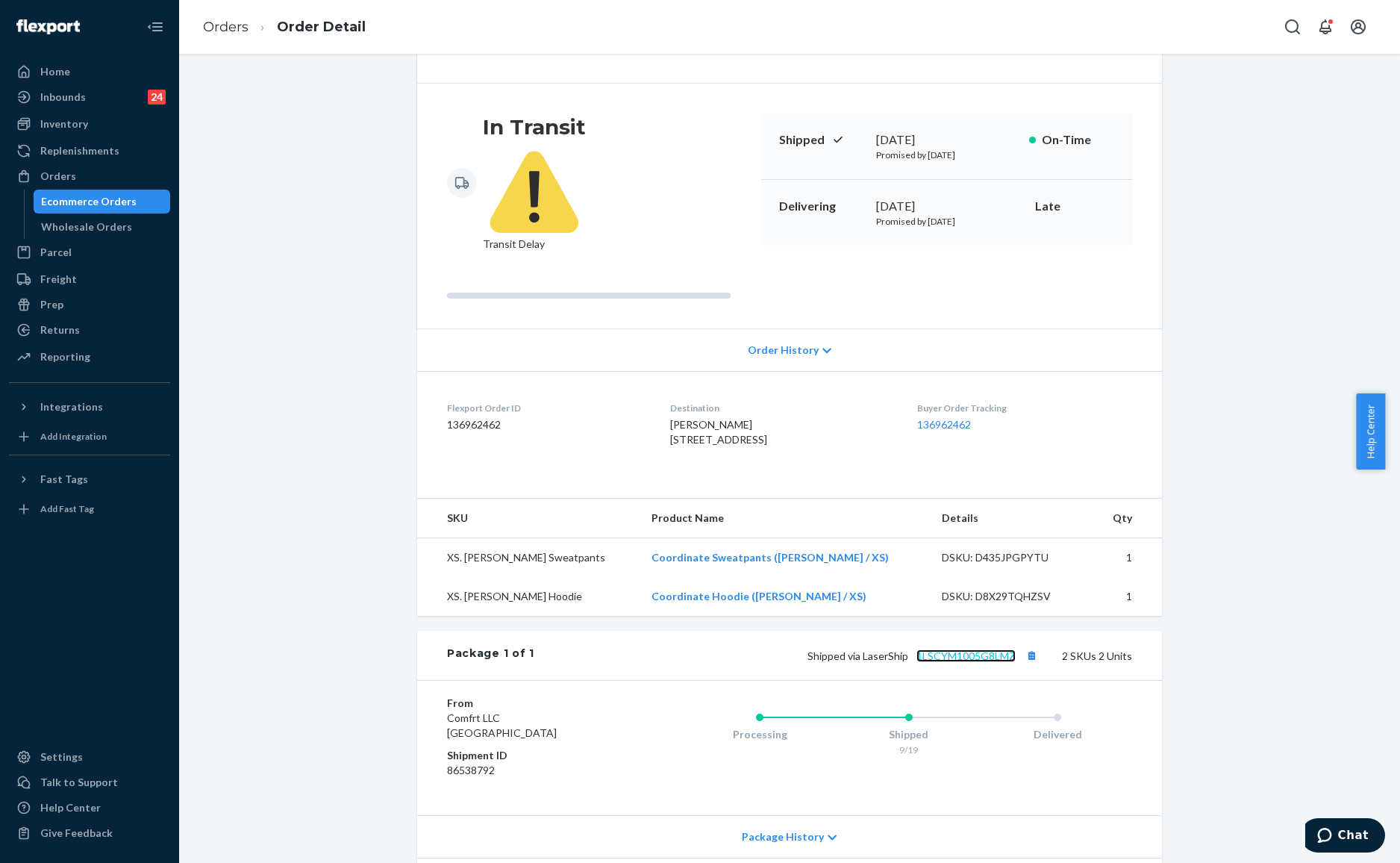
click at [968, 650] on link "1LSCYM1005G8LMZ" at bounding box center [965, 656] width 99 height 13
drag, startPoint x: 888, startPoint y: 200, endPoint x: 959, endPoint y: 205, distance: 71.2
click at [959, 205] on div "[DATE]" at bounding box center [947, 206] width 141 height 17
click at [980, 221] on p "Promised by [DATE]" at bounding box center [947, 221] width 141 height 13
click at [884, 222] on p "Promised by [DATE]" at bounding box center [947, 221] width 141 height 13
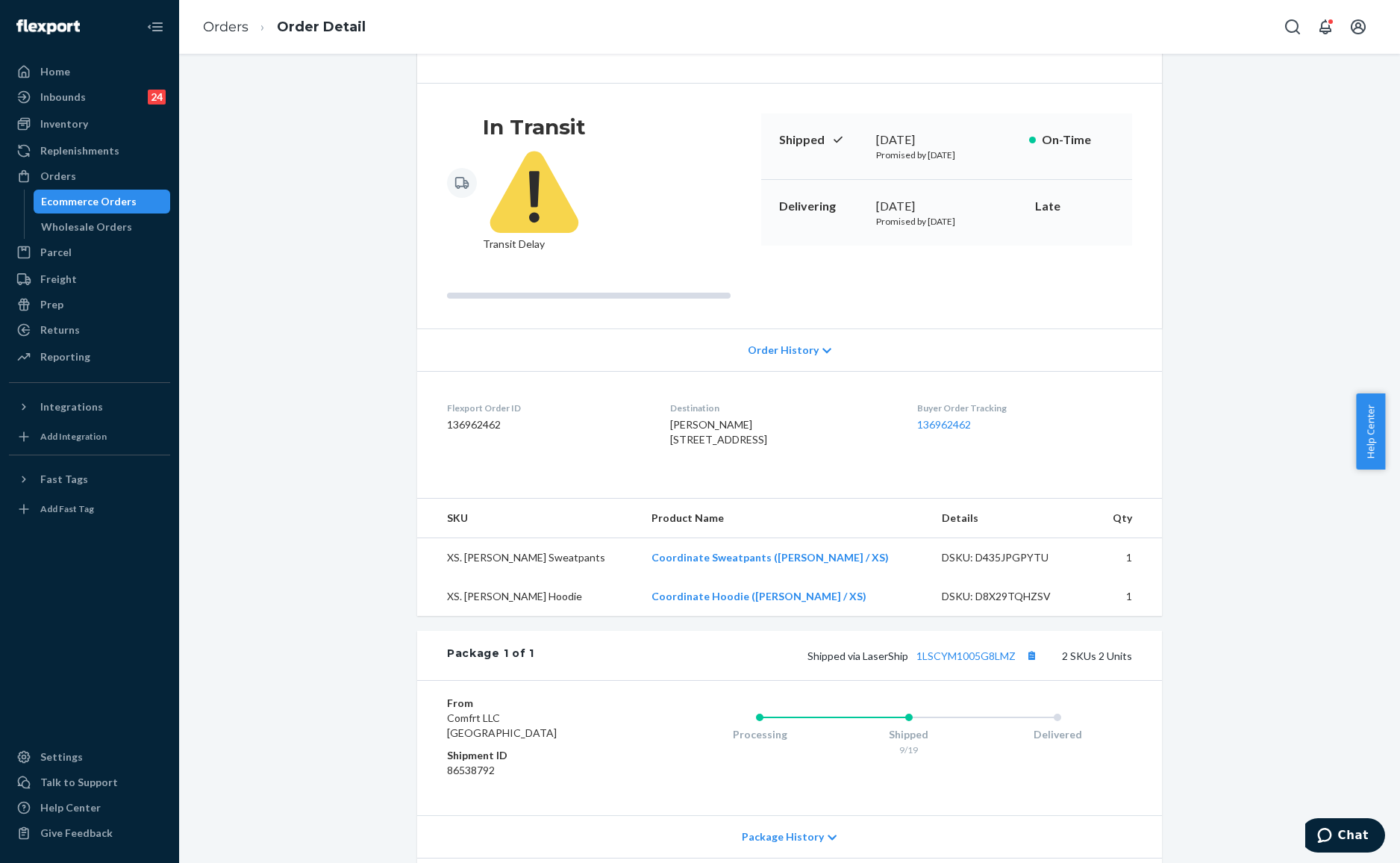
click at [950, 221] on p "Promised by [DATE]" at bounding box center [947, 221] width 141 height 13
click at [926, 221] on p "Promised by [DATE]" at bounding box center [947, 221] width 141 height 13
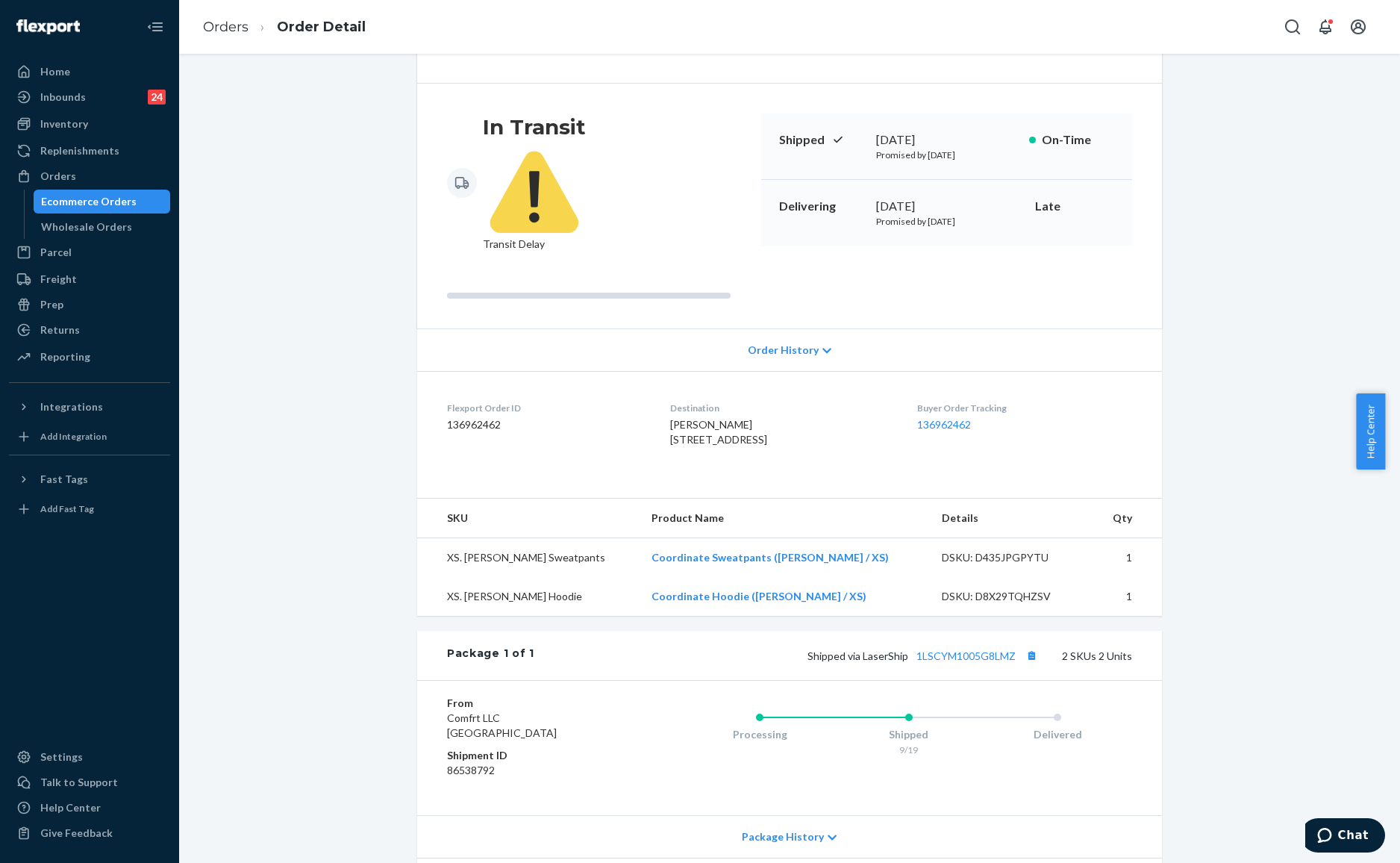
click at [902, 213] on div "[DATE]" at bounding box center [947, 206] width 141 height 17
drag, startPoint x: 904, startPoint y: 213, endPoint x: 980, endPoint y: 217, distance: 76.1
click at [968, 216] on div "[DATE] Promised by [DATE]" at bounding box center [947, 213] width 141 height 30
click at [983, 218] on p "Promised by [DATE]" at bounding box center [947, 221] width 141 height 13
